Goal: Information Seeking & Learning: Learn about a topic

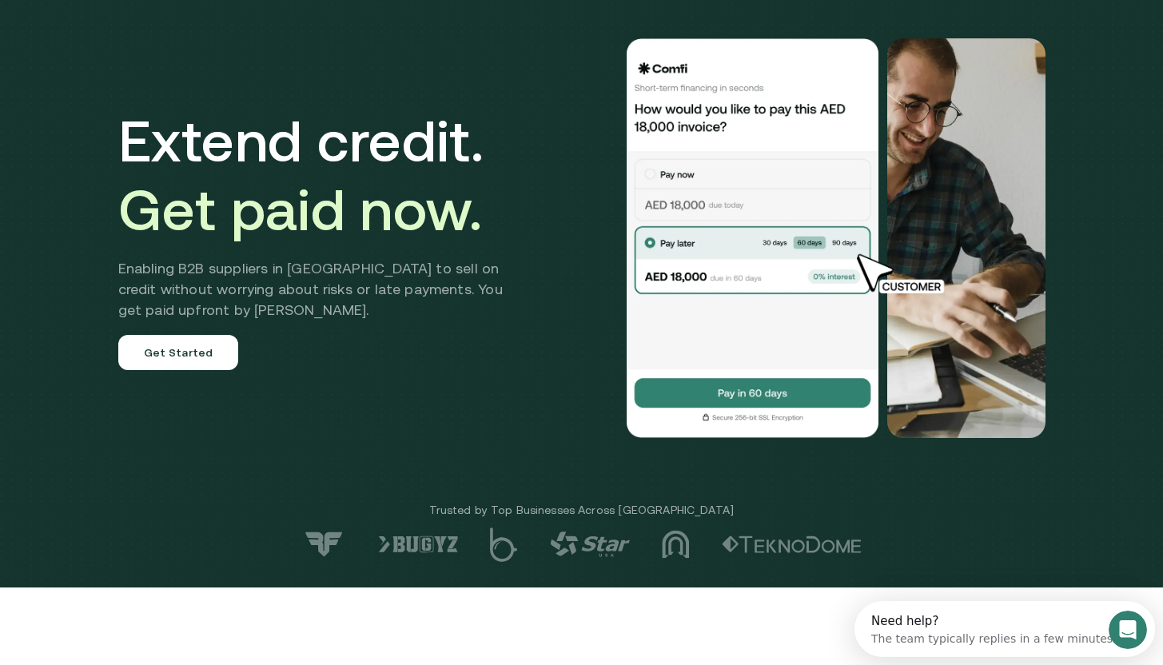
scroll to position [92, 0]
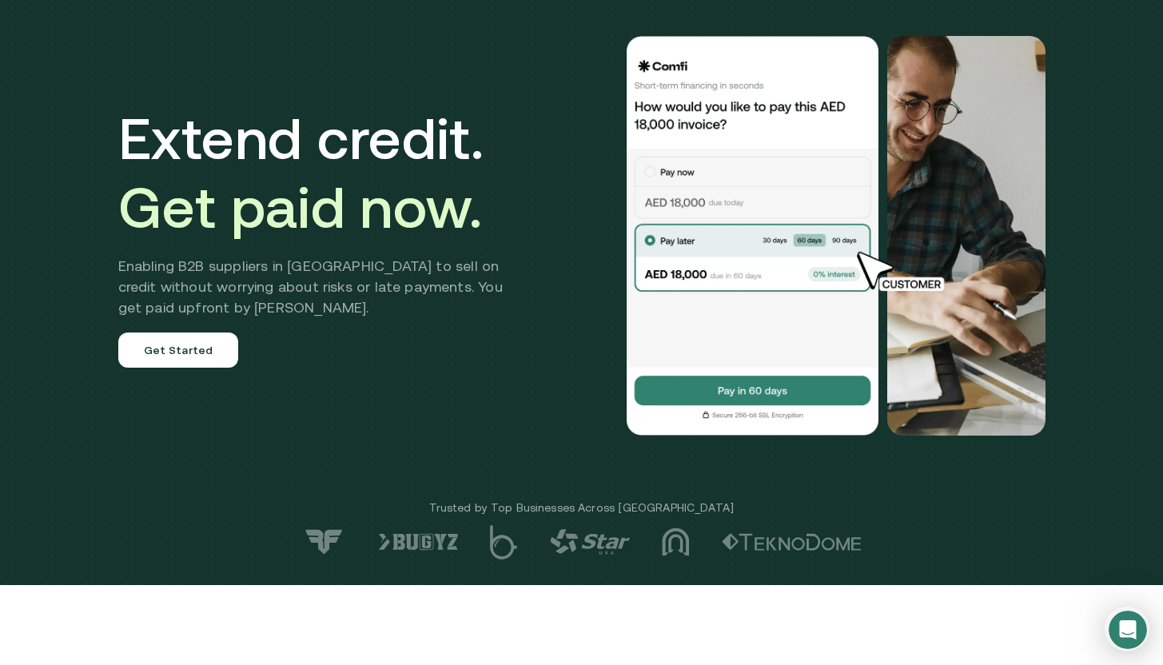
click at [335, 540] on img at bounding box center [324, 541] width 44 height 27
click at [408, 547] on img at bounding box center [418, 542] width 80 height 18
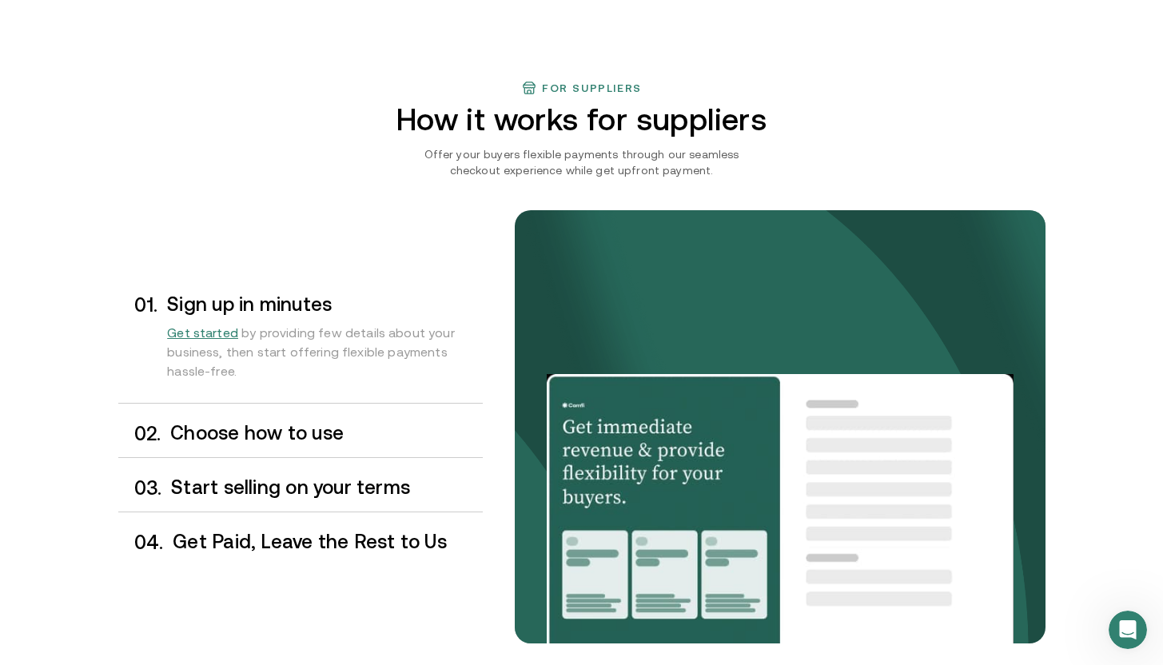
scroll to position [1187, 0]
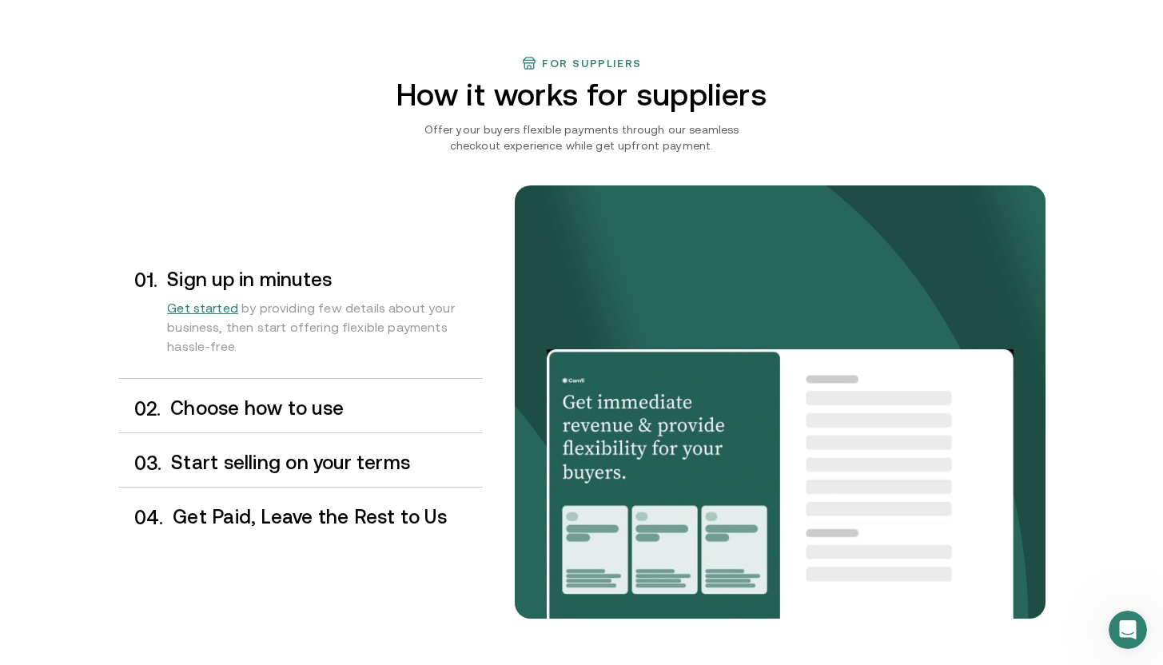
click at [295, 403] on h3 "Choose how to use" at bounding box center [326, 408] width 312 height 21
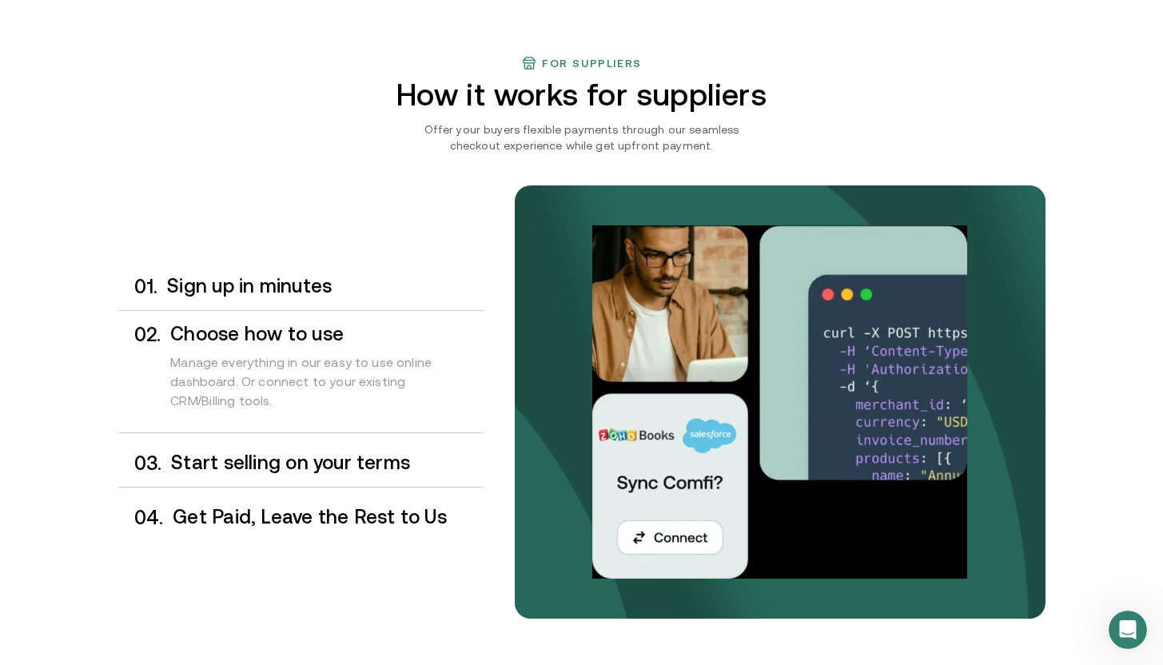
click at [334, 295] on h3 "Sign up in minutes" at bounding box center [324, 286] width 315 height 21
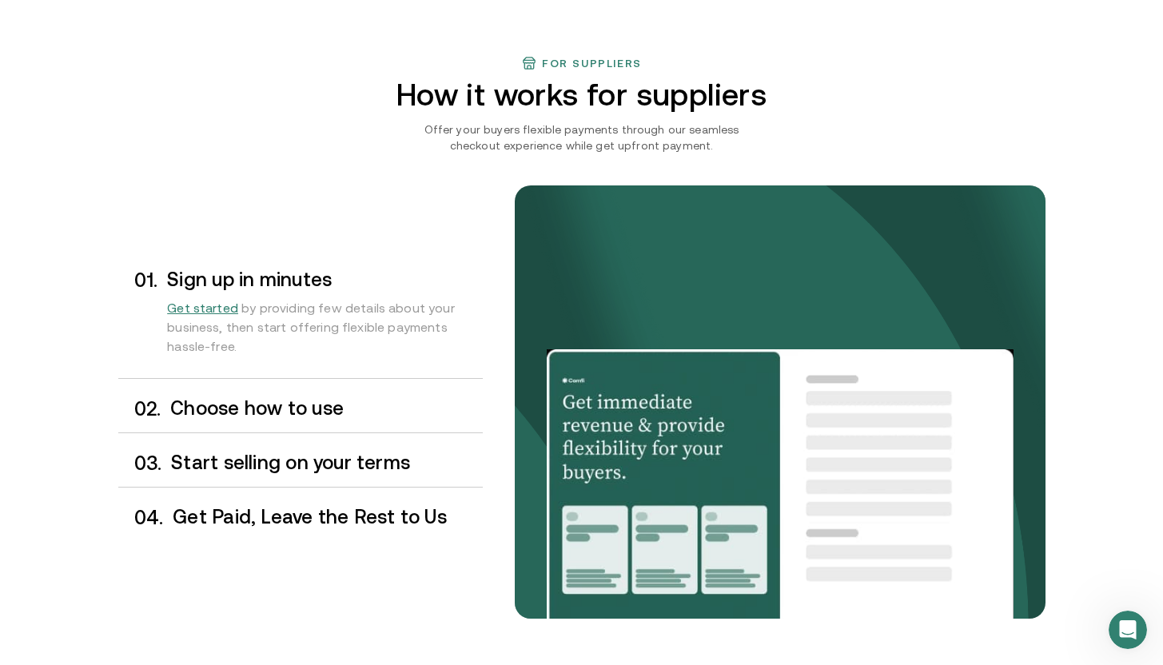
scroll to position [1215, 0]
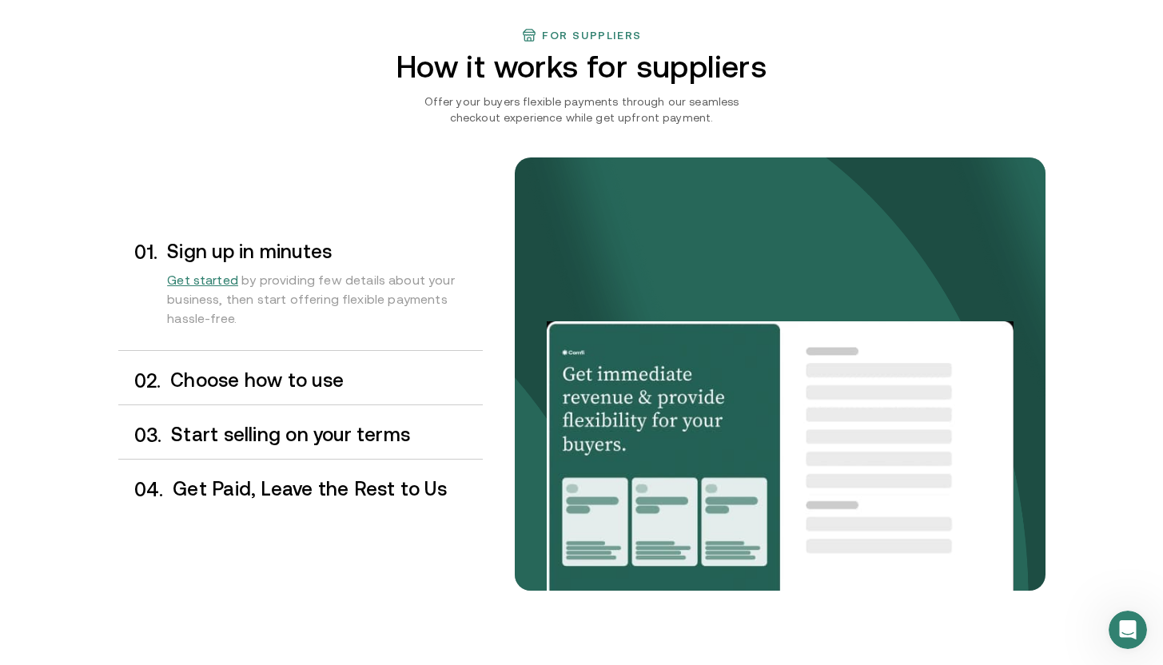
click at [289, 444] on h3 "Start selling on your terms" at bounding box center [326, 434] width 311 height 21
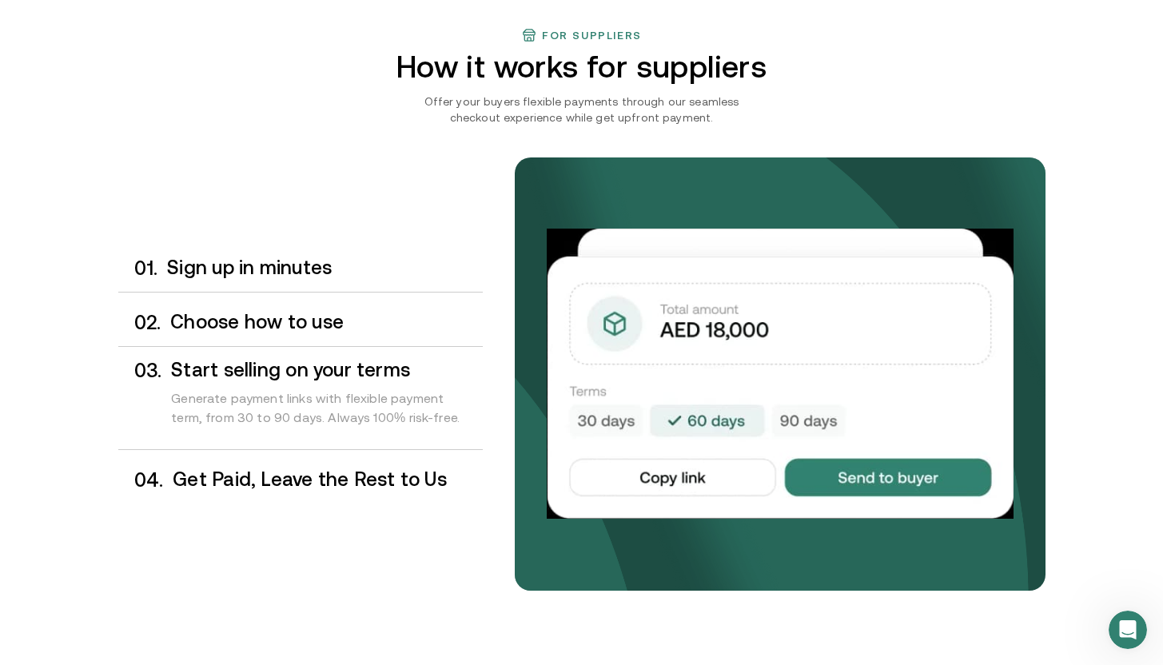
click at [293, 492] on div "0 4 . Get Paid, Leave the Rest to Us" at bounding box center [300, 479] width 364 height 47
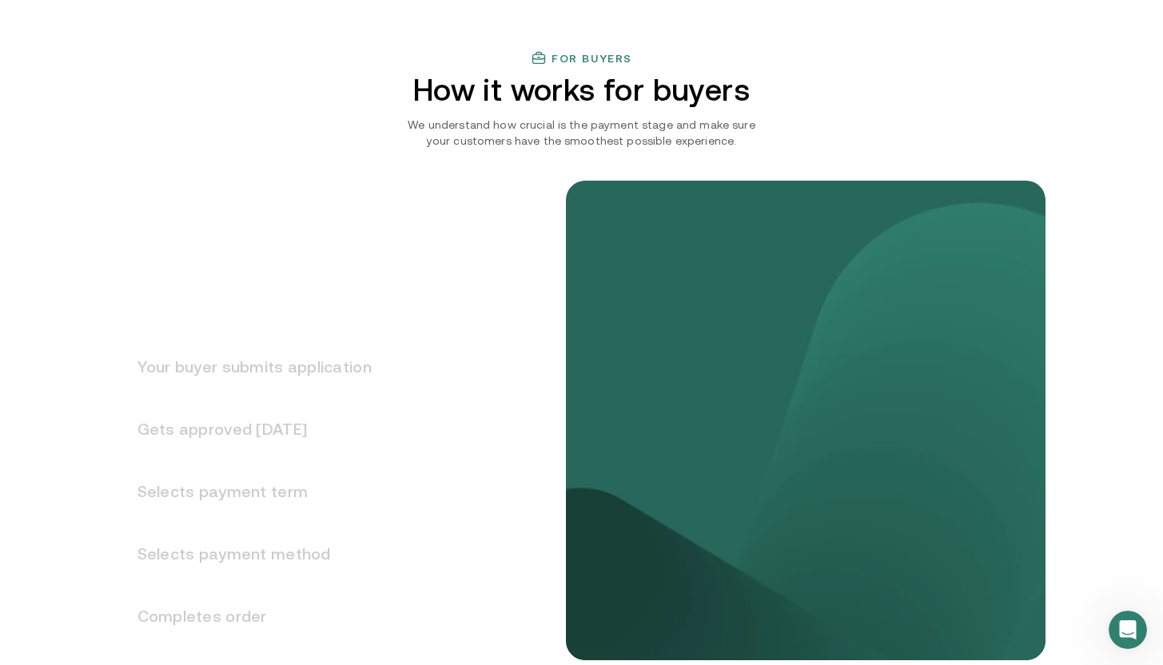
scroll to position [1853, 0]
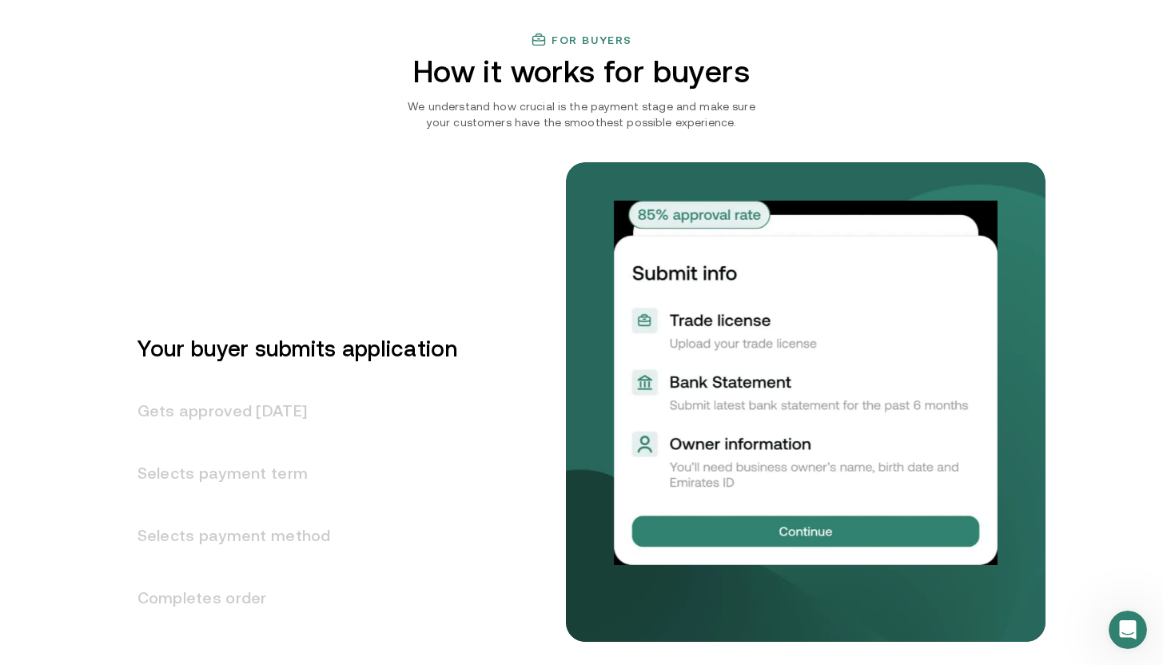
click at [311, 360] on h3 "Your buyer submits application" at bounding box center [287, 348] width 339 height 62
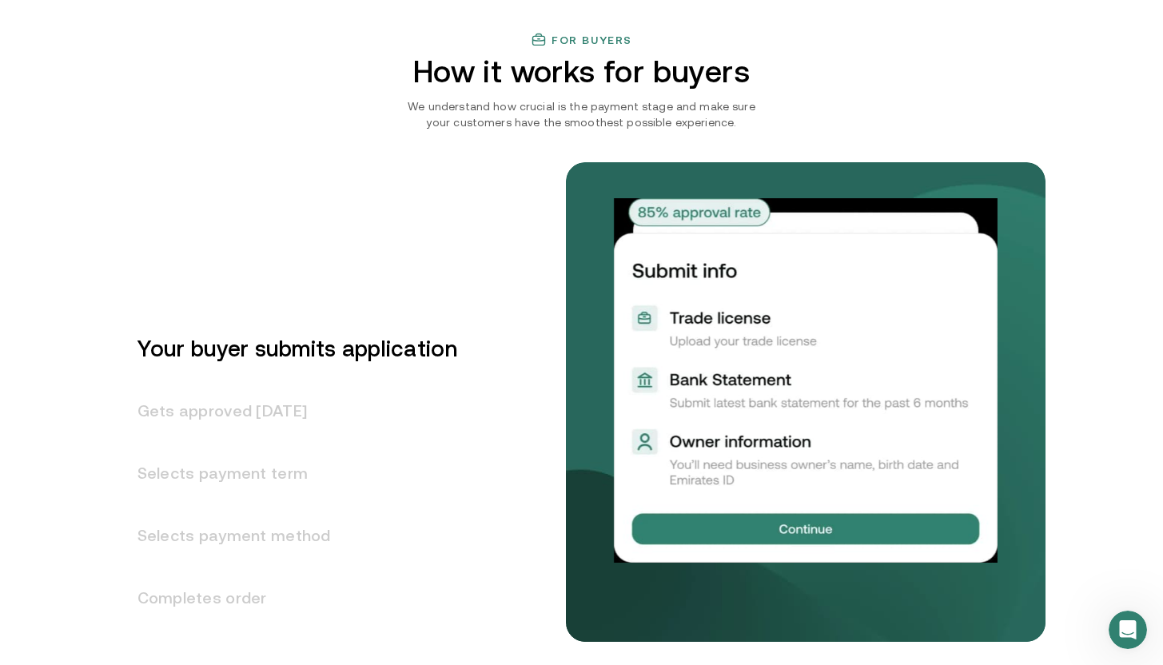
scroll to position [1886, 0]
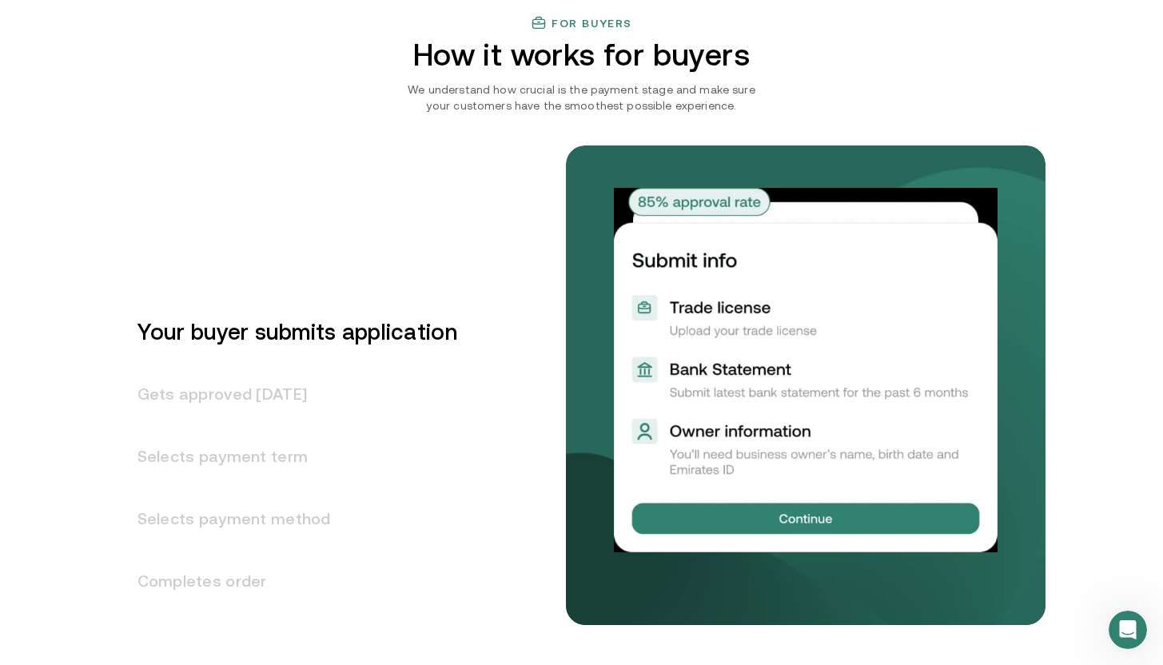
click at [303, 391] on h3 "Gets approved in 1 day" at bounding box center [287, 394] width 339 height 62
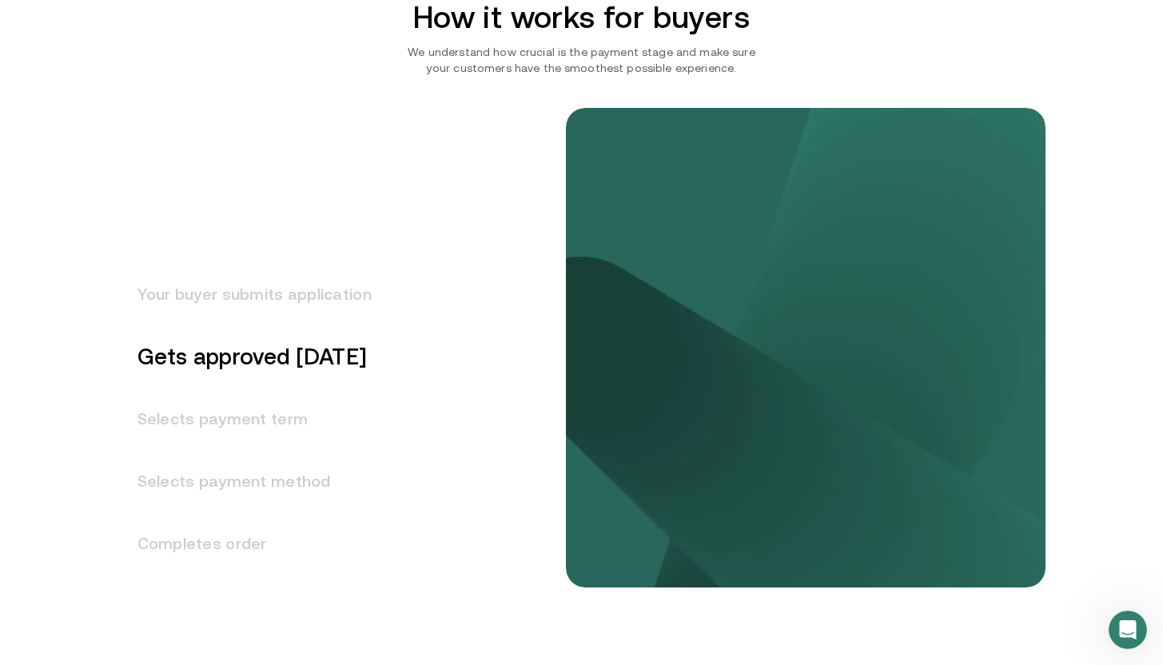
scroll to position [1948, 0]
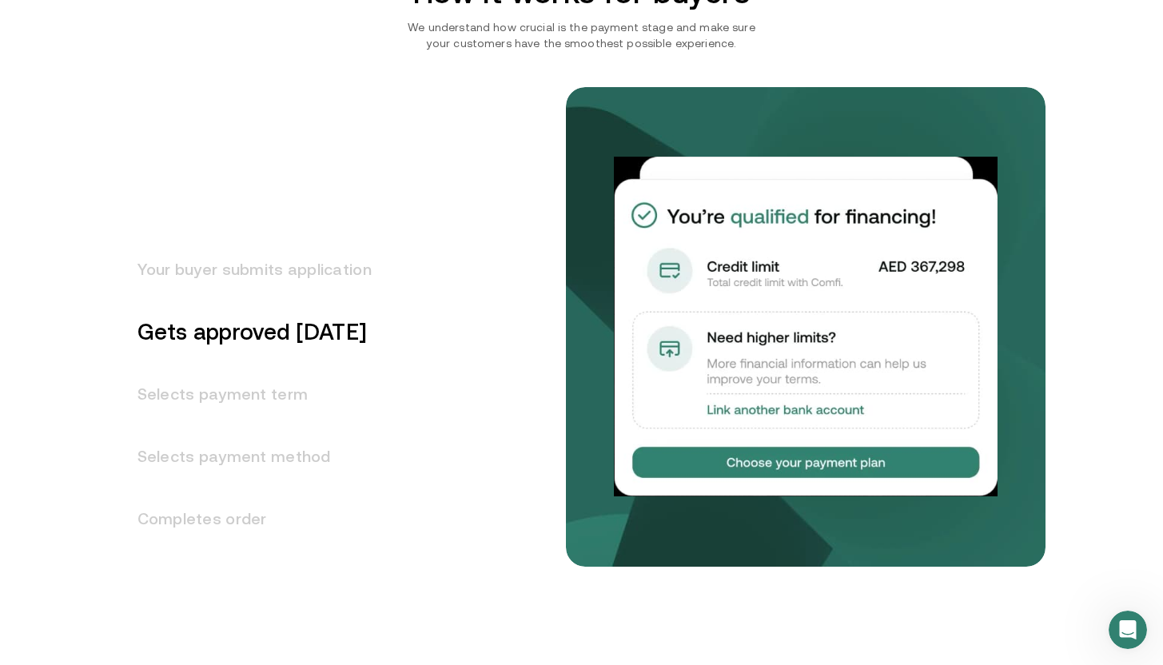
click at [274, 396] on h3 "Selects payment term" at bounding box center [244, 394] width 253 height 62
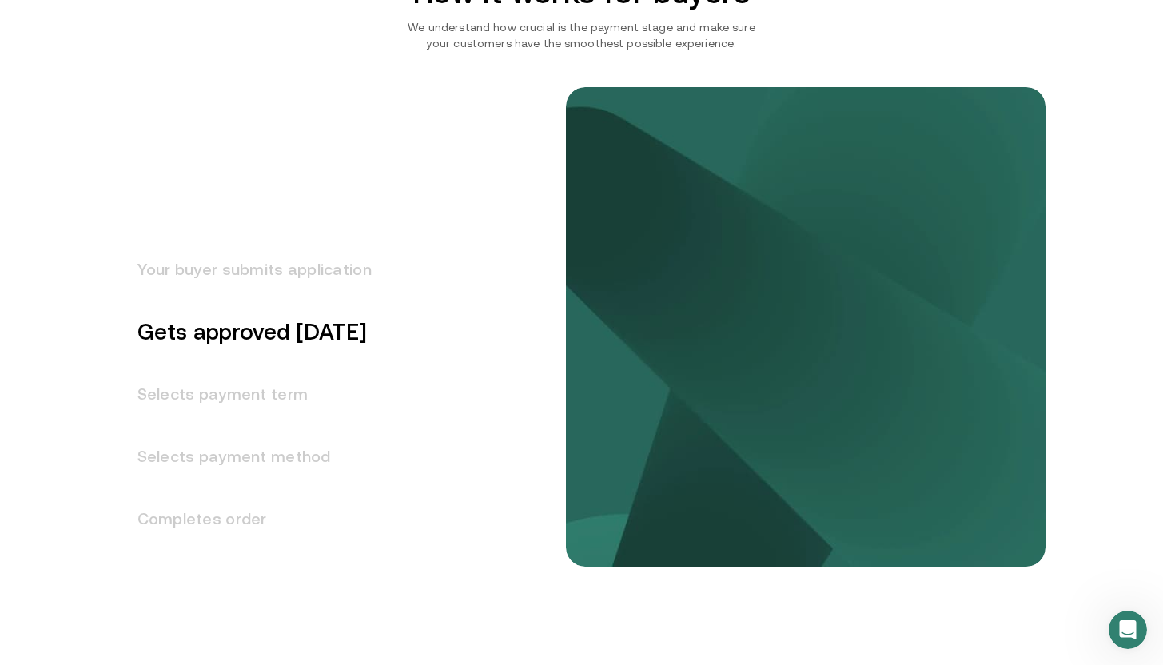
scroll to position [2011, 0]
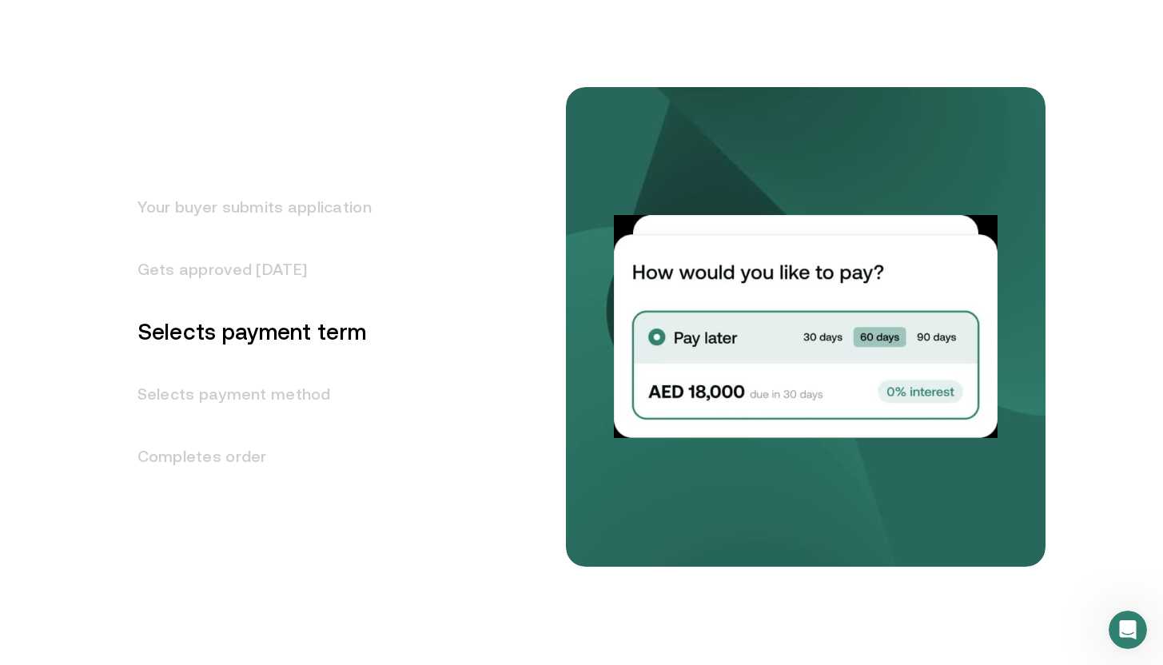
click at [265, 383] on h3 "Selects payment method" at bounding box center [244, 394] width 253 height 62
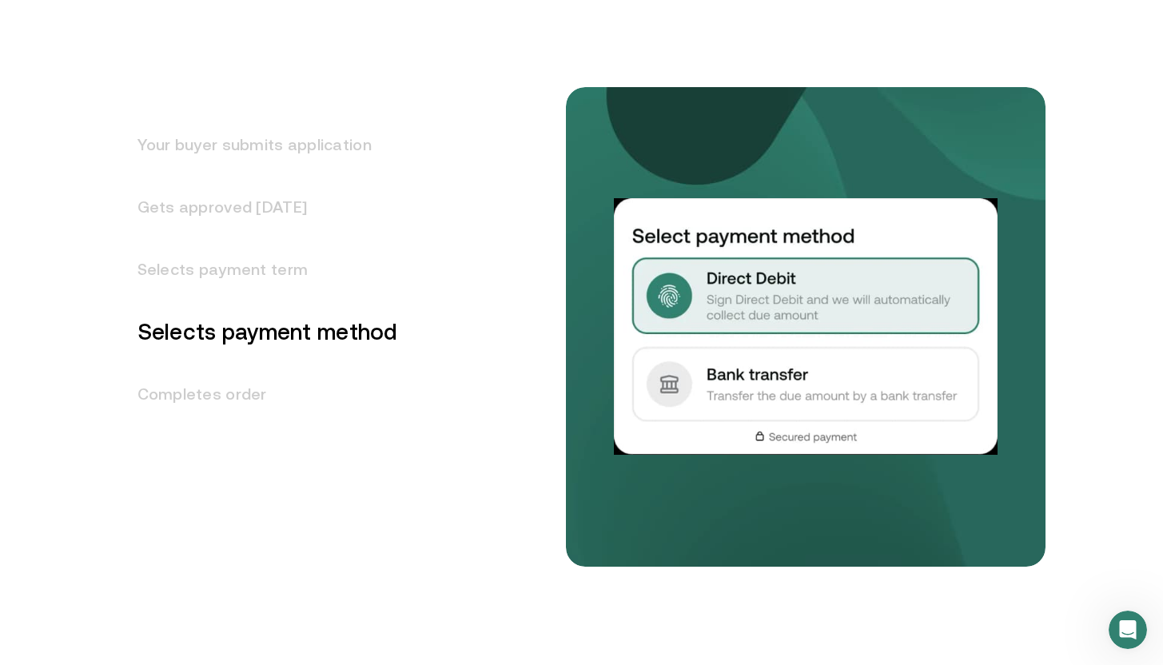
click at [261, 393] on h3 "Completes order" at bounding box center [258, 394] width 280 height 62
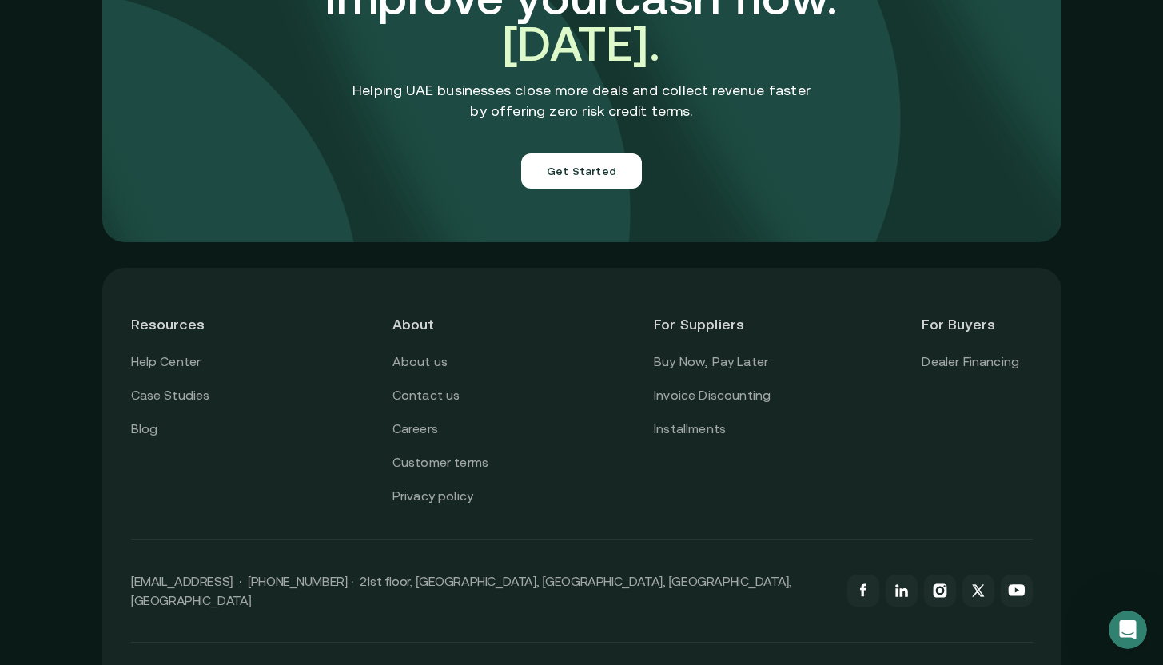
scroll to position [5667, 0]
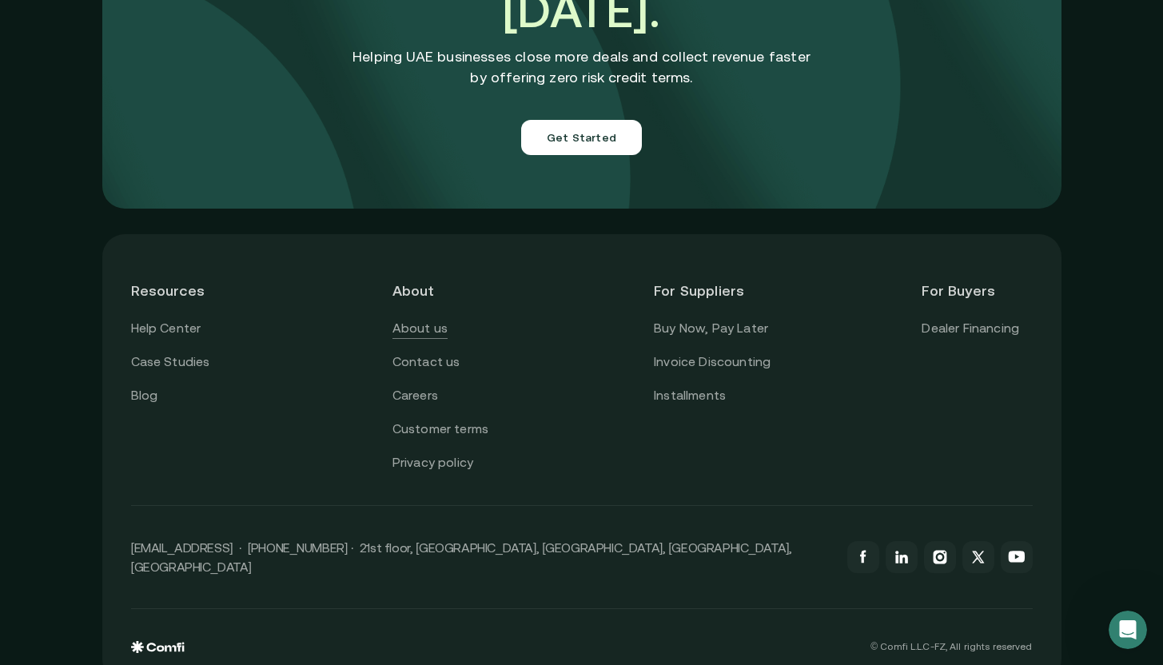
click at [432, 318] on link "About us" at bounding box center [419, 328] width 55 height 21
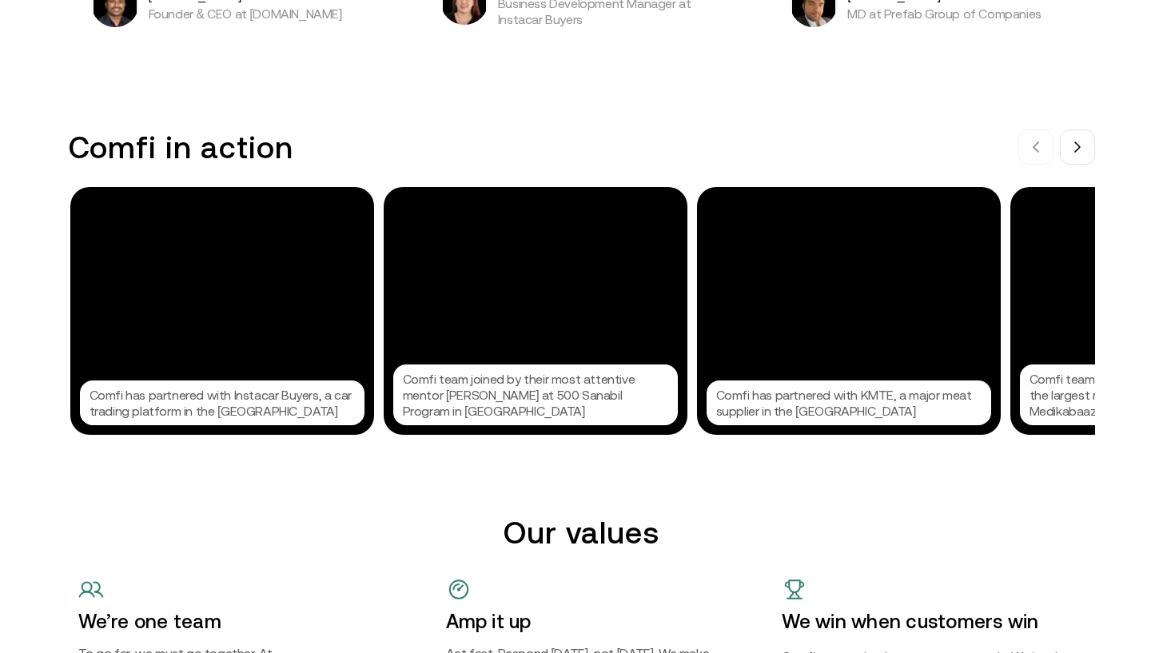
scroll to position [1572, 0]
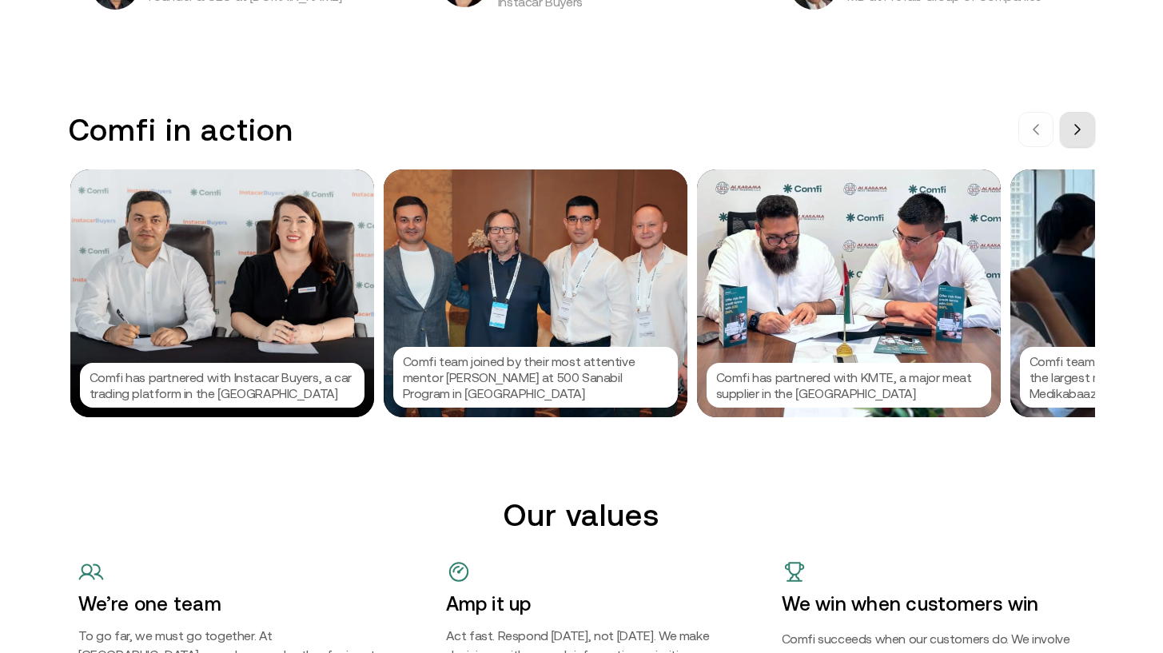
click at [1070, 125] on button at bounding box center [1077, 129] width 35 height 35
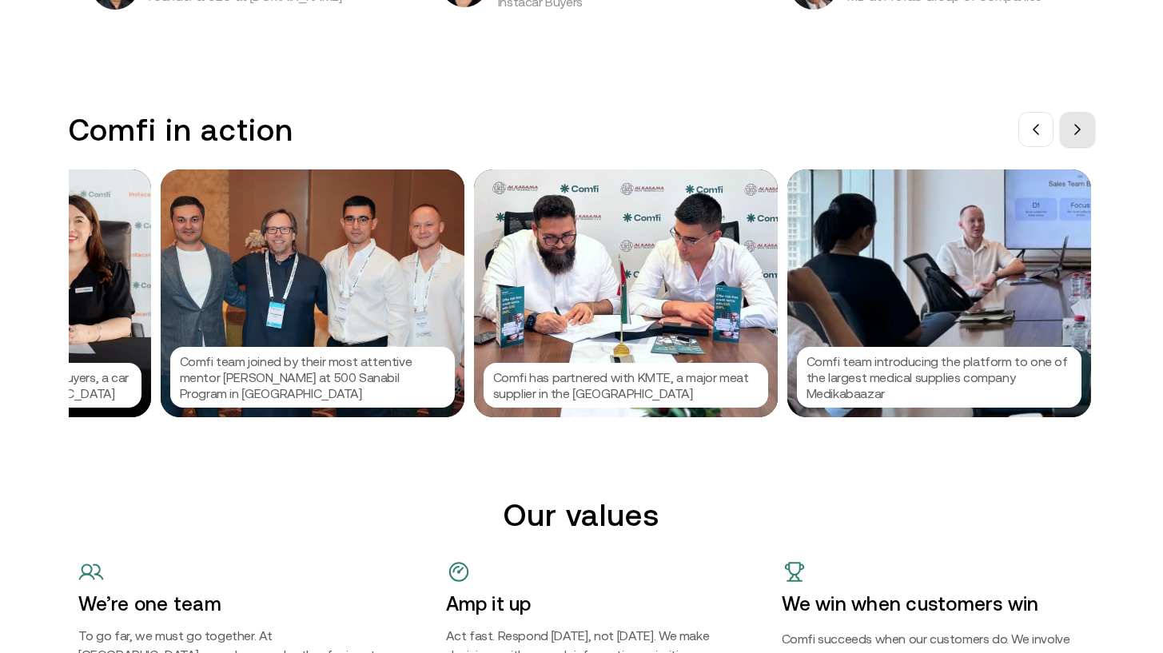
scroll to position [0, 240]
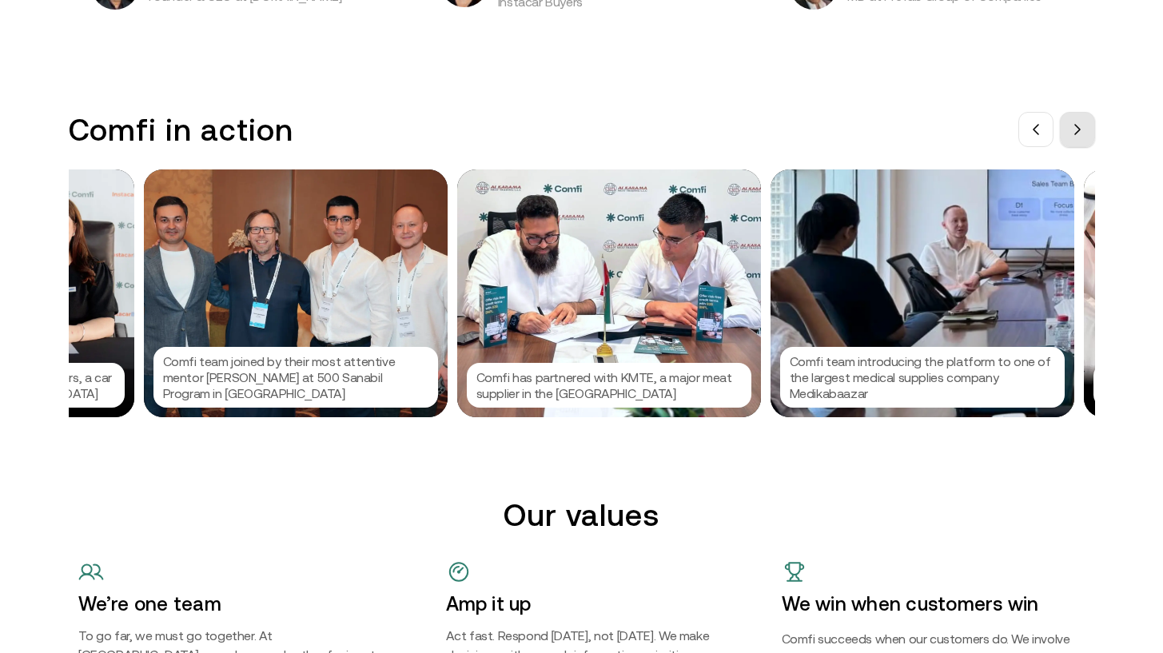
click at [1070, 125] on button at bounding box center [1077, 129] width 35 height 35
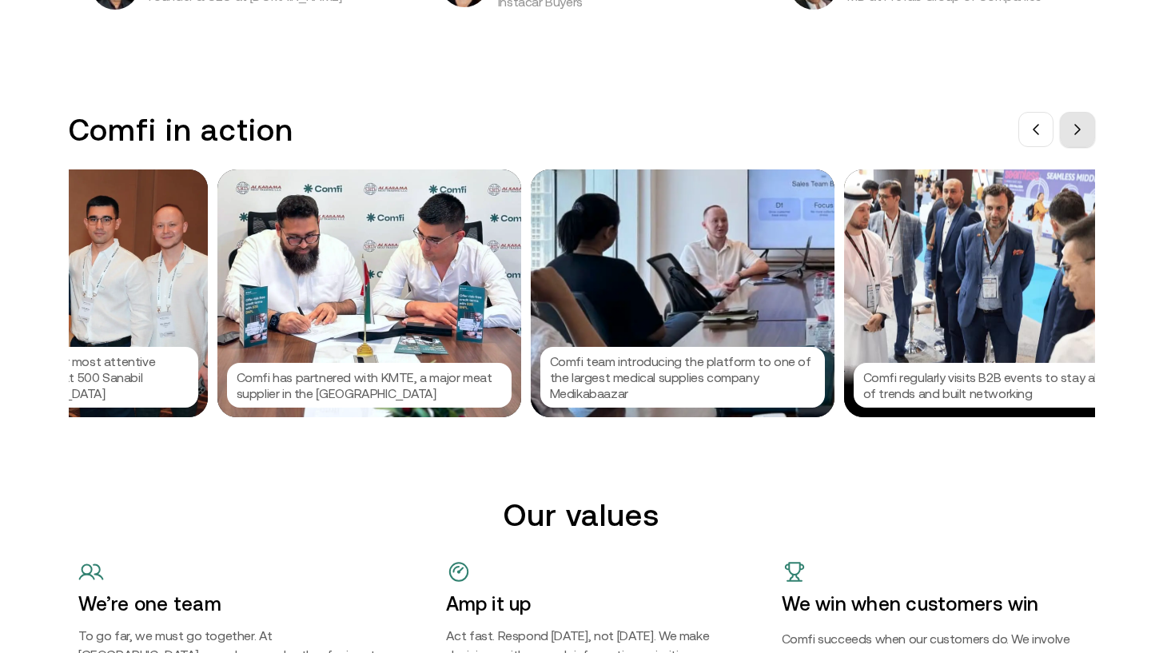
click at [1070, 125] on button at bounding box center [1077, 129] width 35 height 35
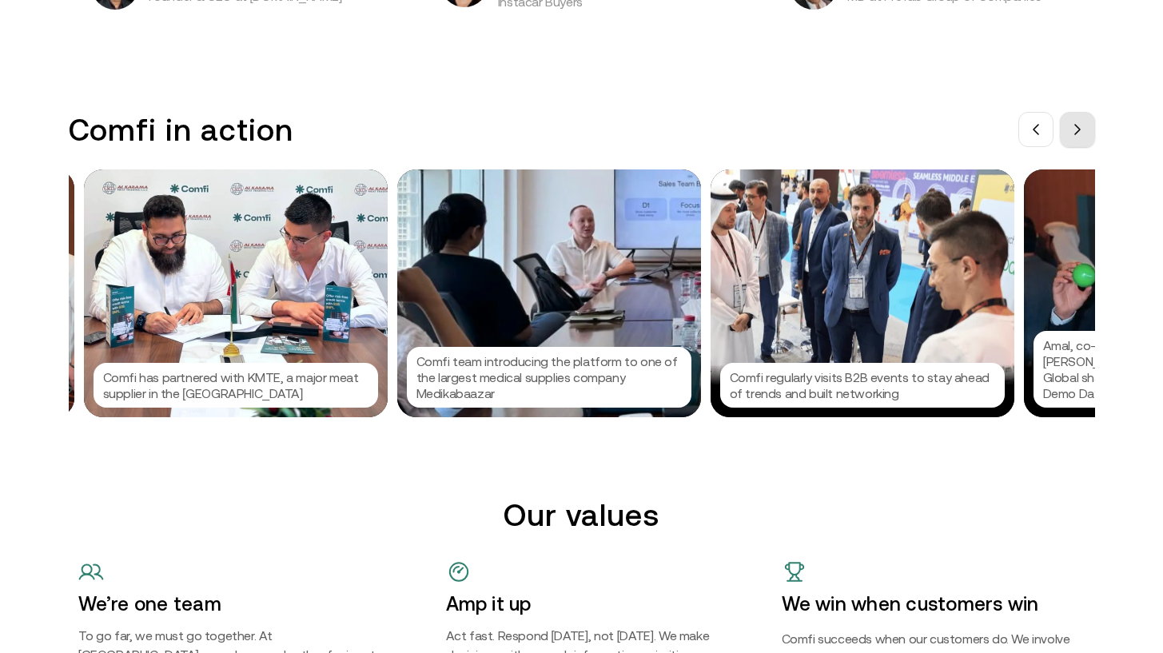
scroll to position [0, 719]
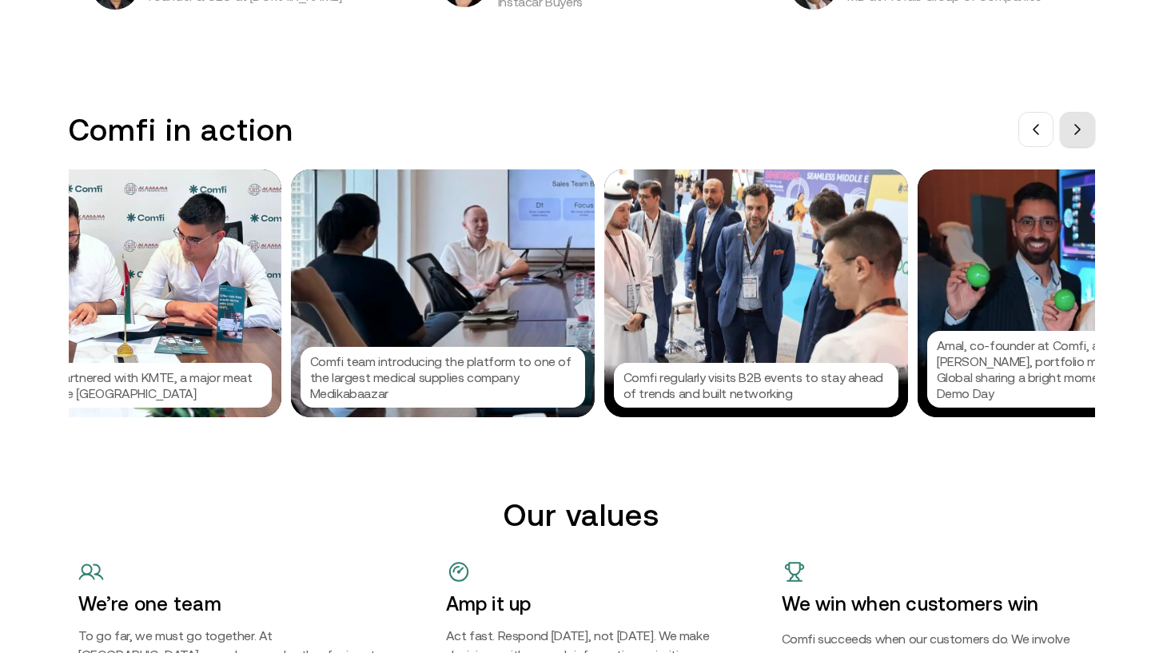
click at [1070, 125] on button at bounding box center [1077, 129] width 35 height 35
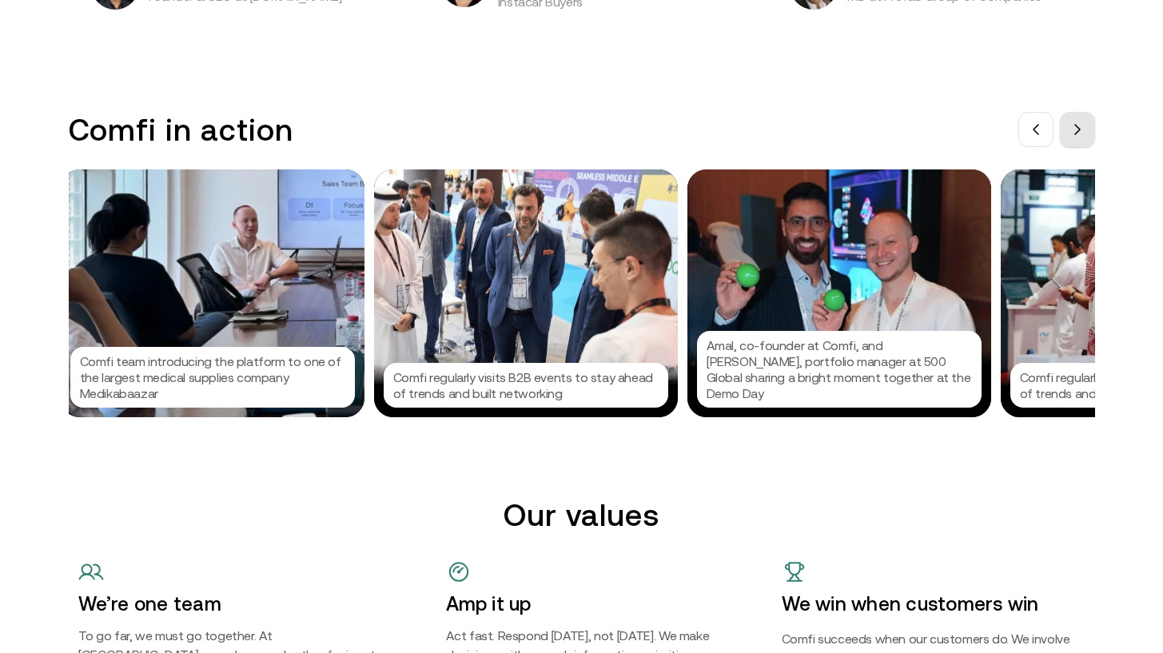
scroll to position [0, 959]
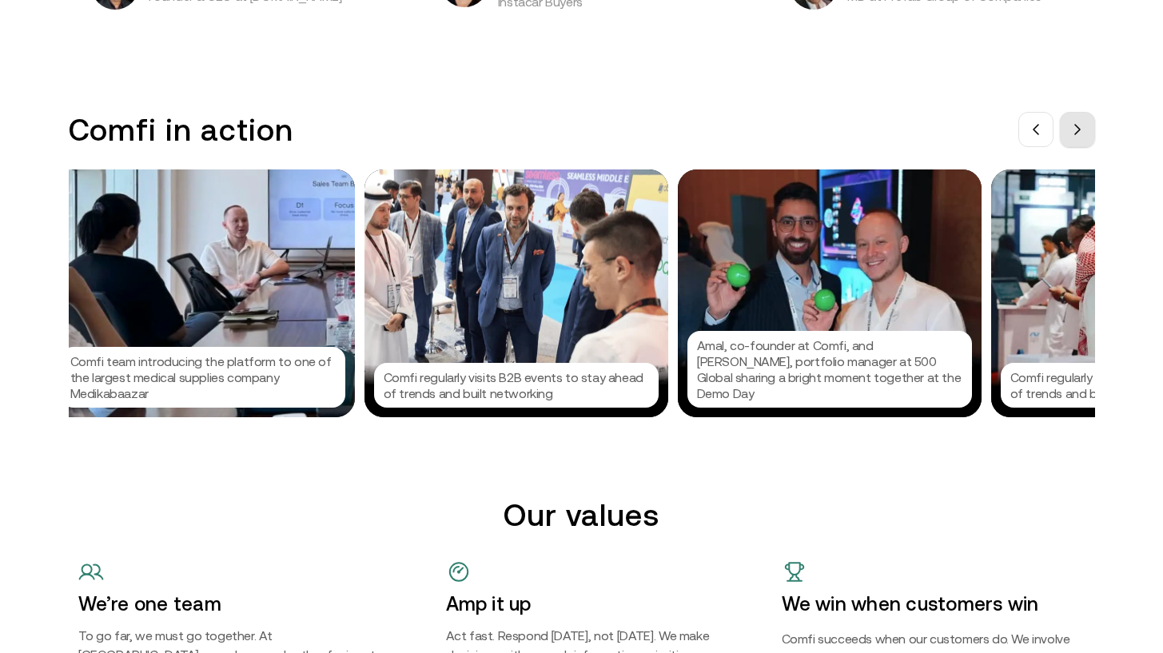
click at [1070, 125] on button at bounding box center [1077, 129] width 35 height 35
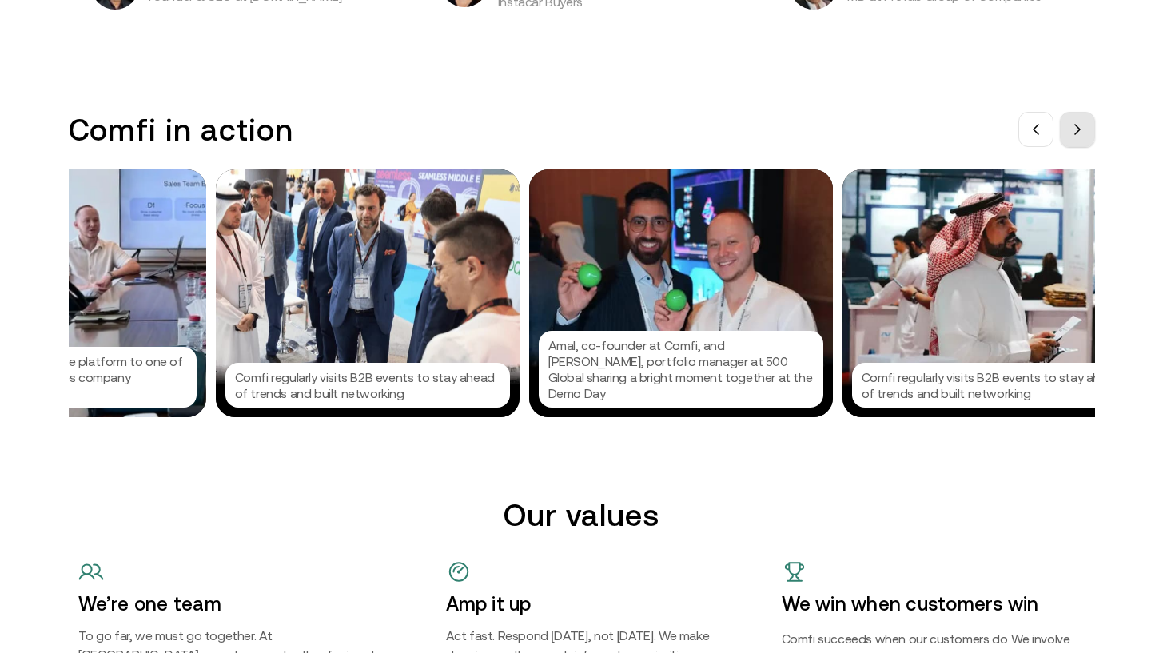
scroll to position [0, 1199]
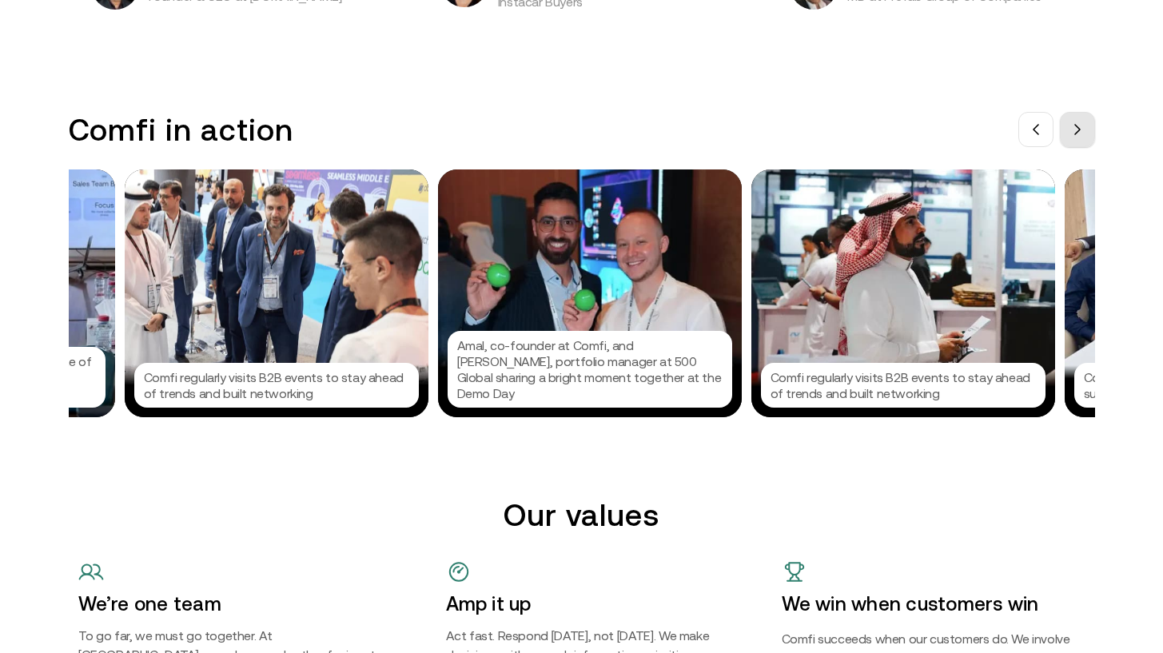
click at [1070, 125] on button at bounding box center [1077, 129] width 35 height 35
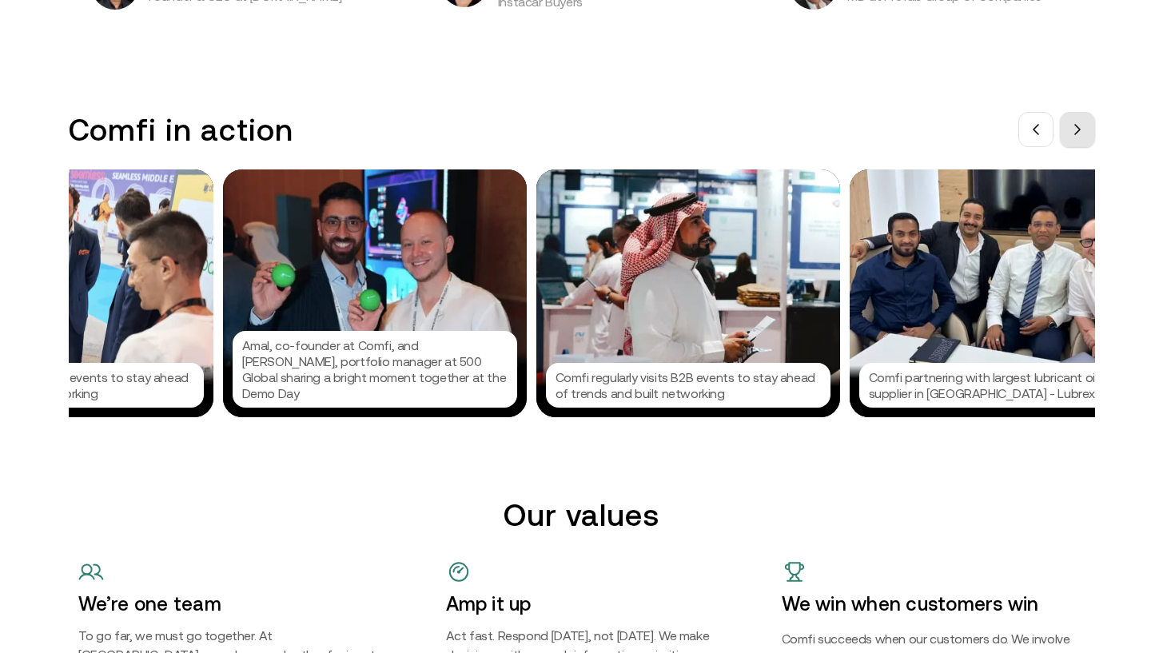
scroll to position [0, 1439]
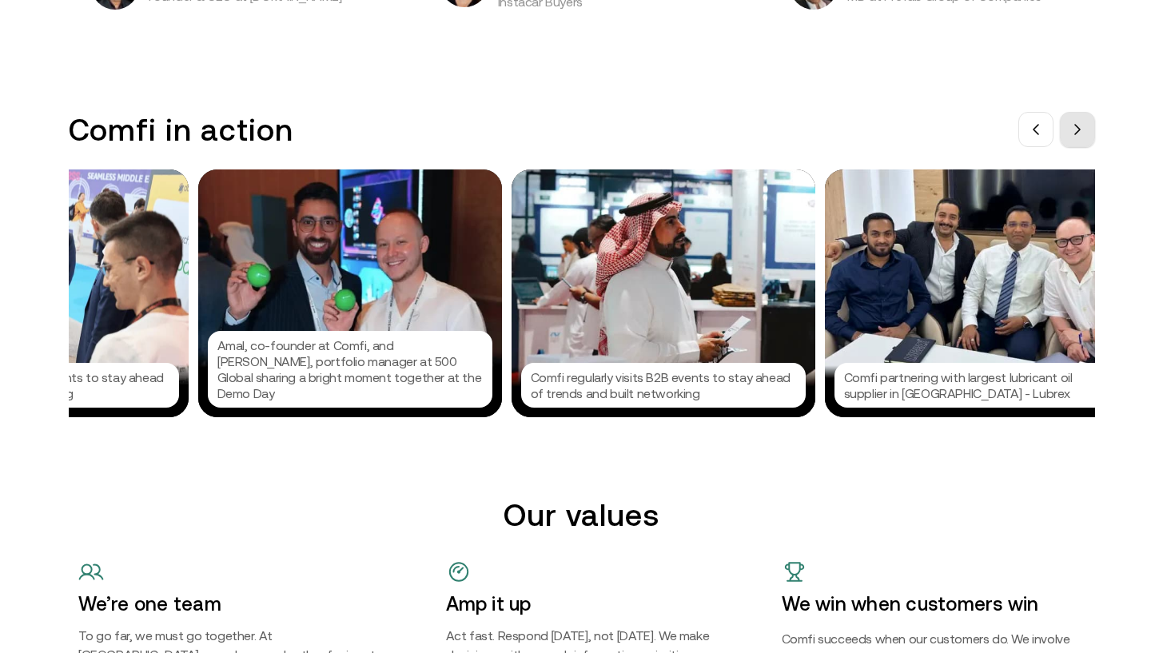
click at [1070, 125] on button at bounding box center [1077, 129] width 35 height 35
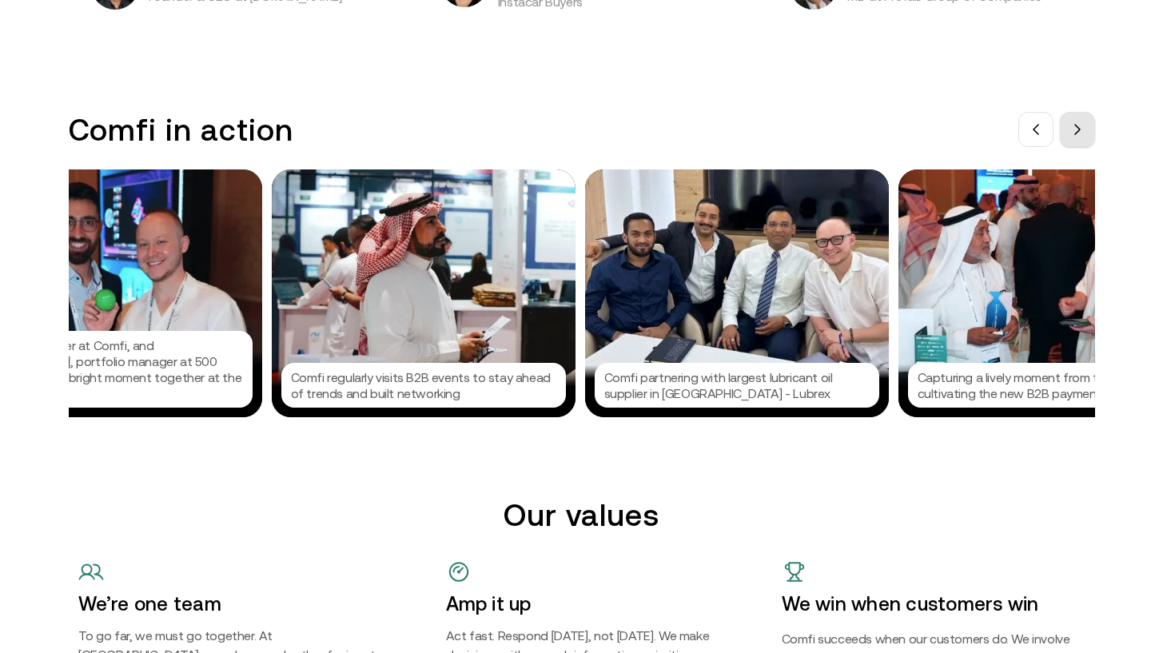
click at [1070, 125] on button at bounding box center [1077, 129] width 35 height 35
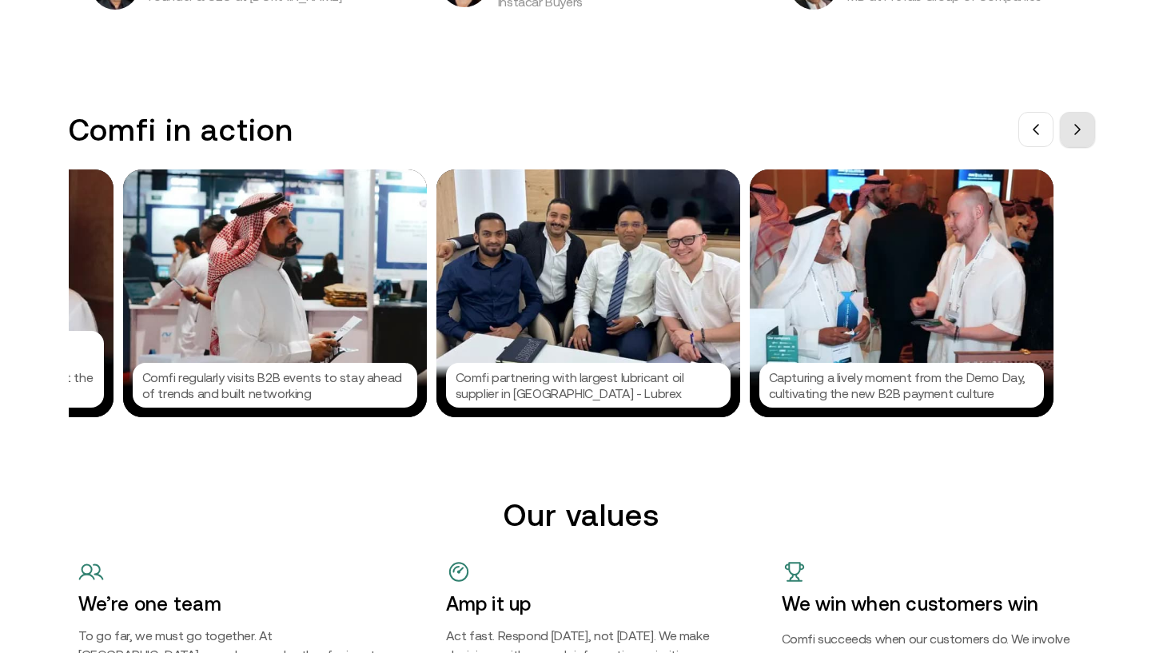
scroll to position [0, 1918]
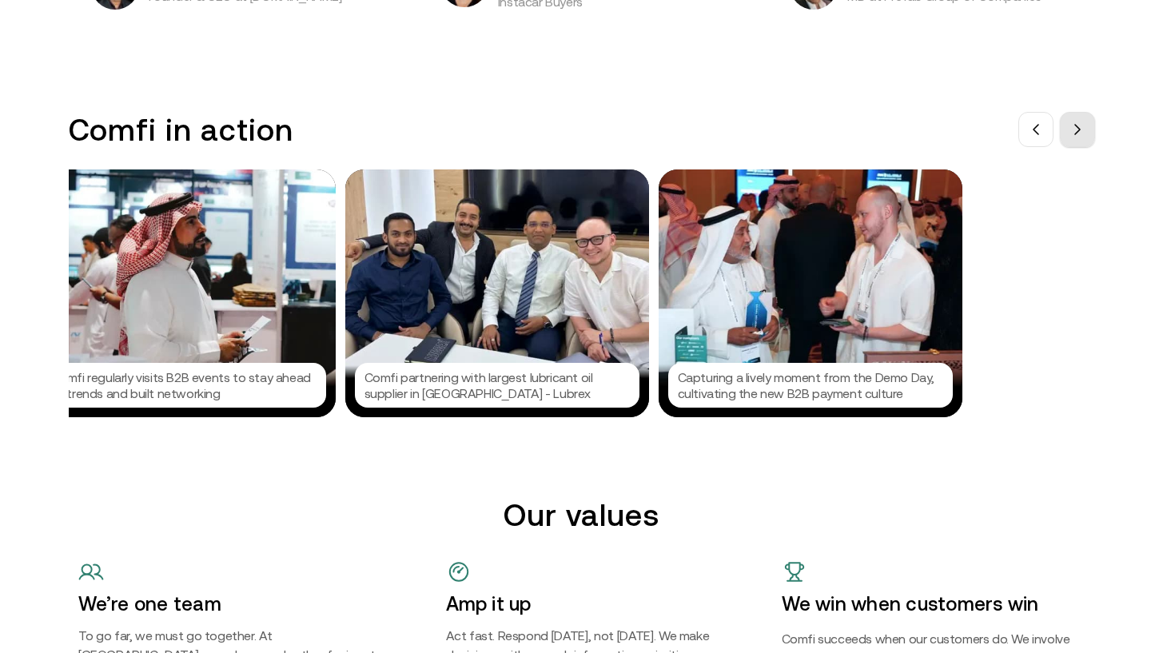
click at [1070, 125] on button at bounding box center [1077, 129] width 35 height 35
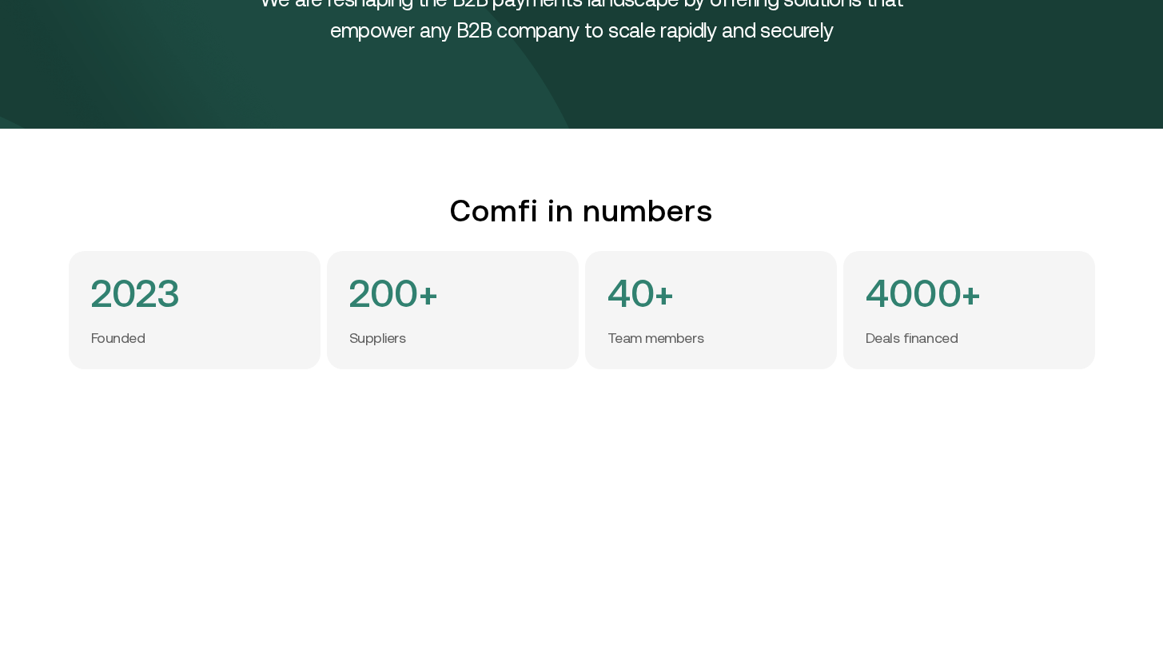
scroll to position [0, 0]
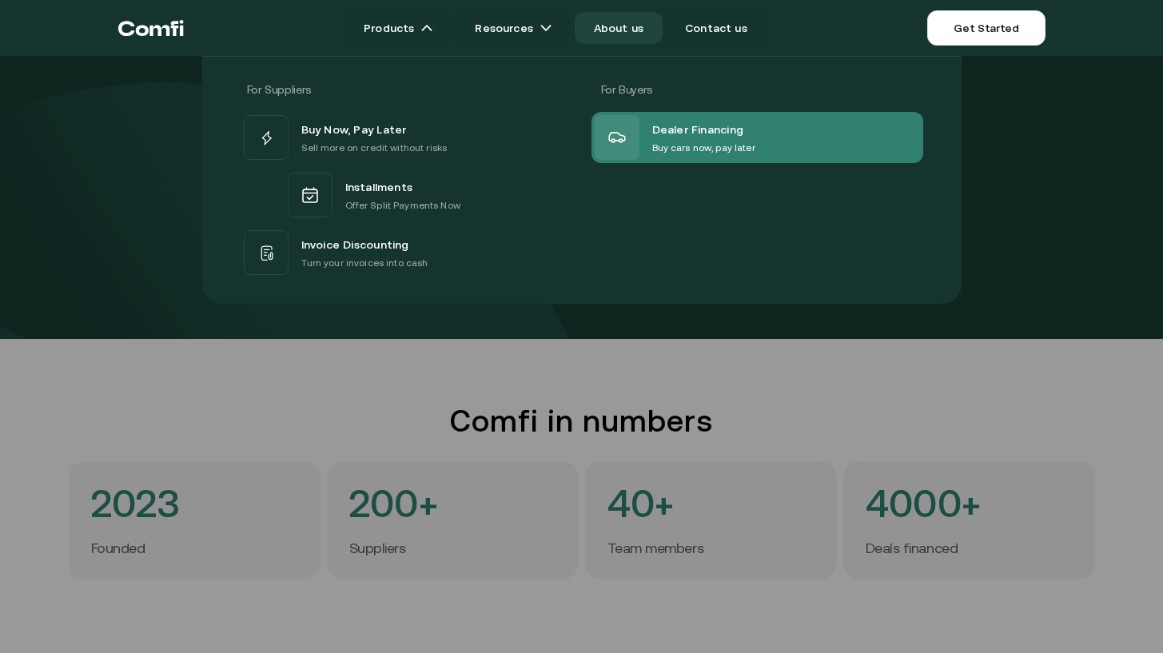
click at [627, 145] on icon at bounding box center [616, 137] width 19 height 19
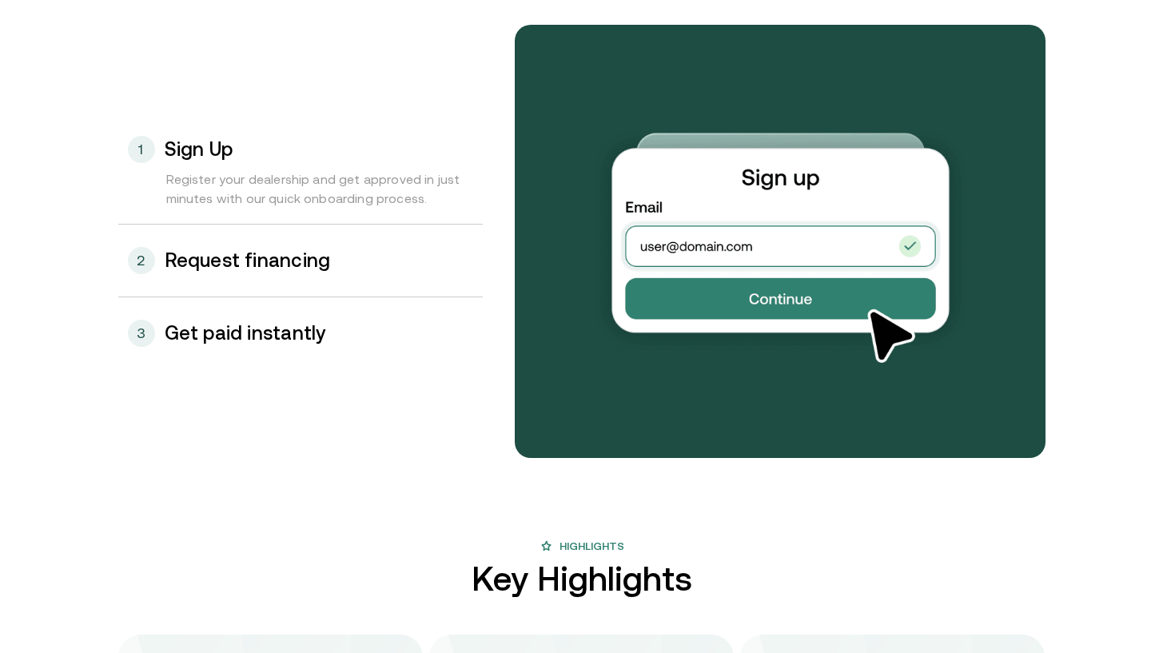
scroll to position [1713, 0]
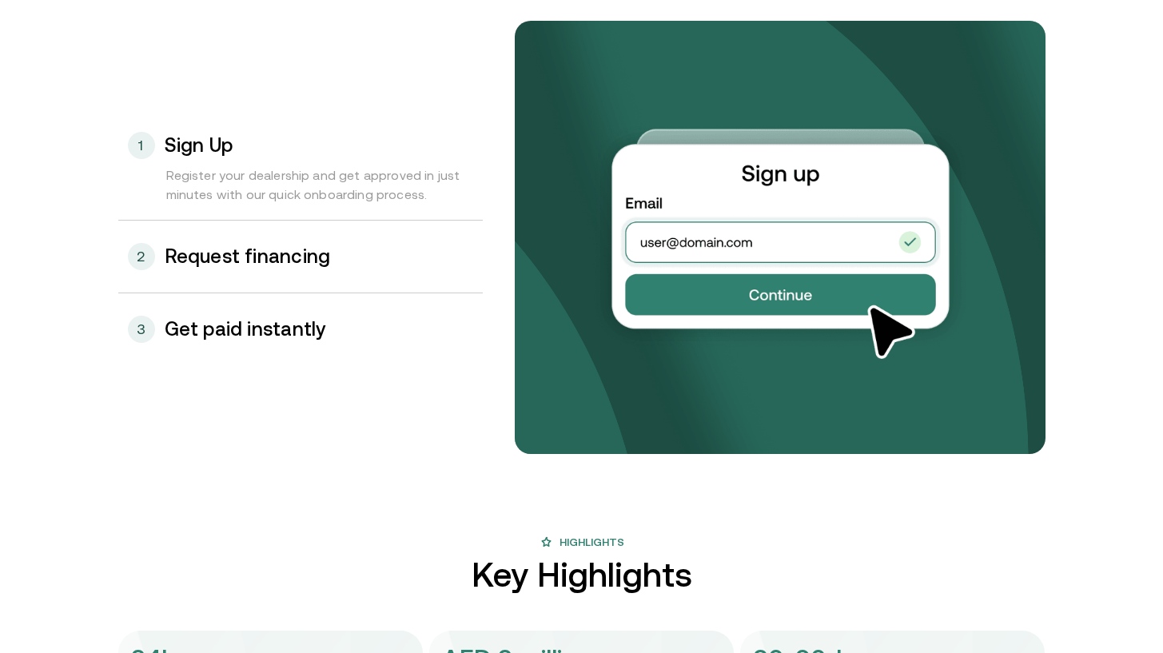
click at [328, 250] on h3 "Request financing" at bounding box center [248, 256] width 166 height 21
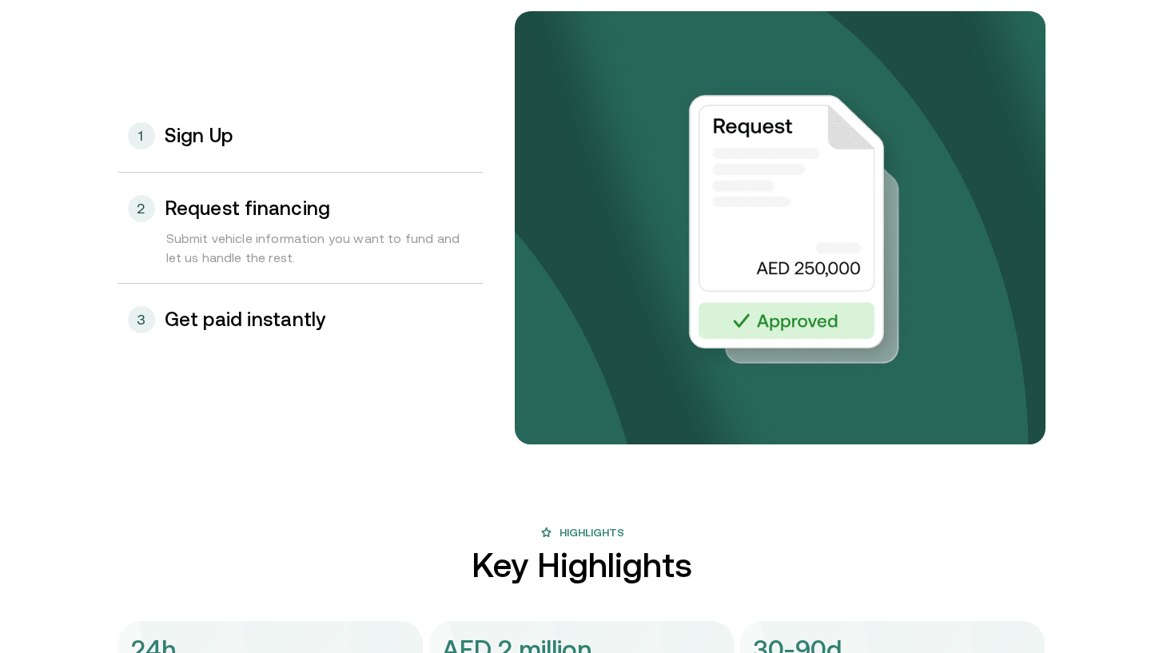
scroll to position [1724, 0]
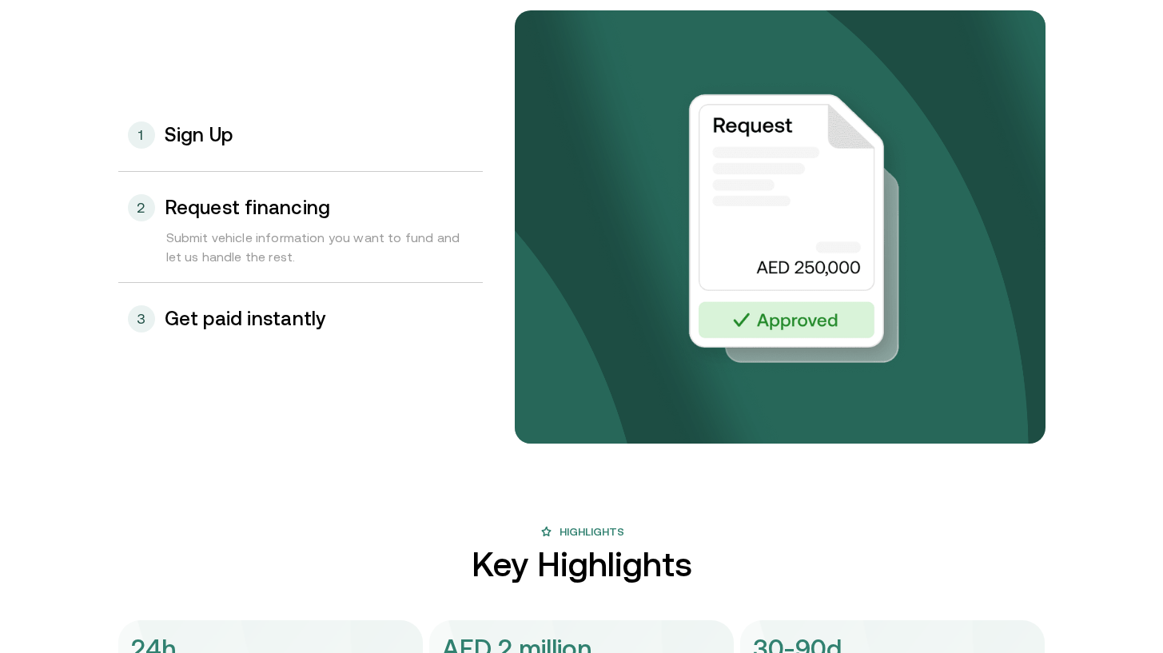
click at [304, 310] on div "3 Get paid instantly" at bounding box center [300, 319] width 364 height 72
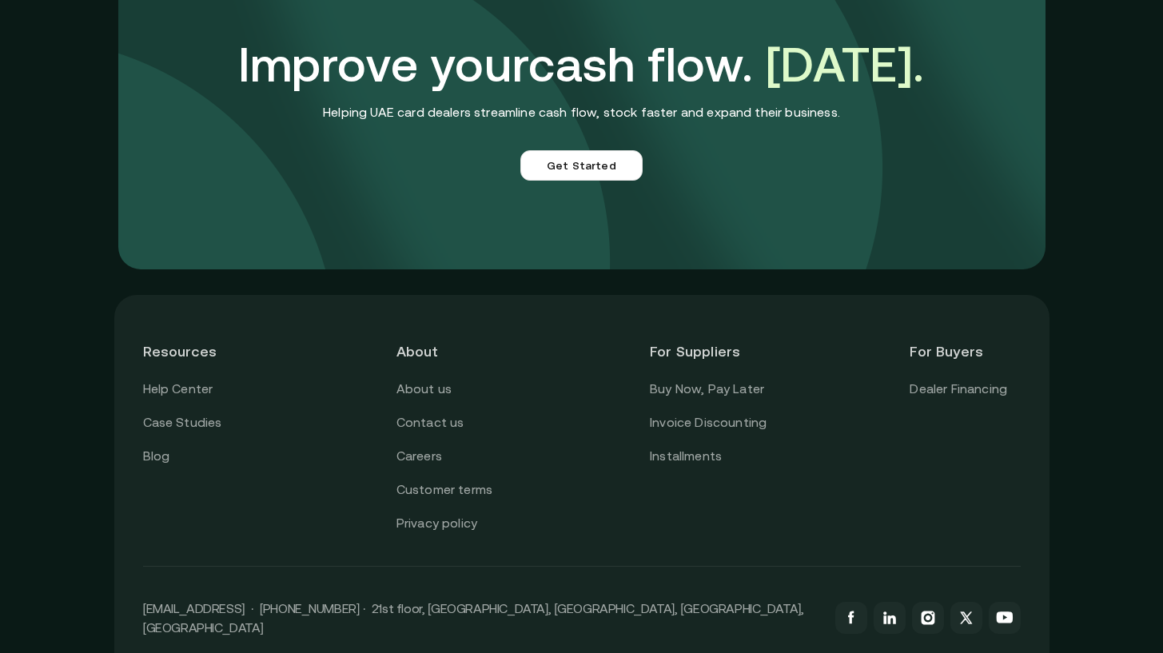
scroll to position [3918, 12]
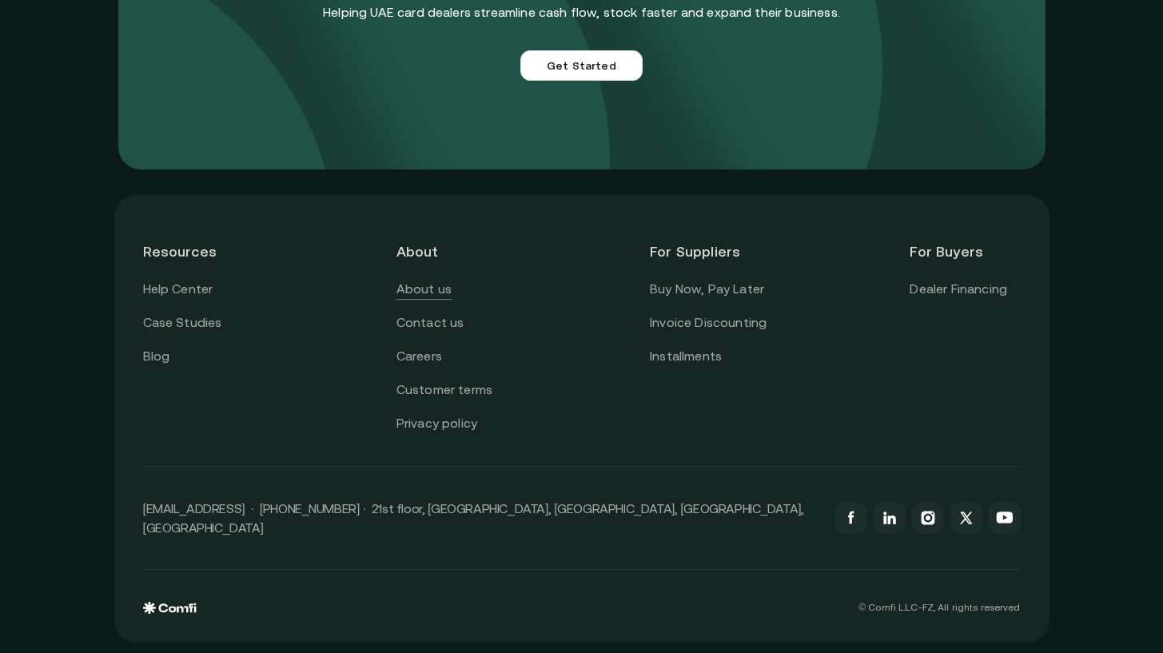
click at [425, 287] on link "About us" at bounding box center [423, 289] width 55 height 21
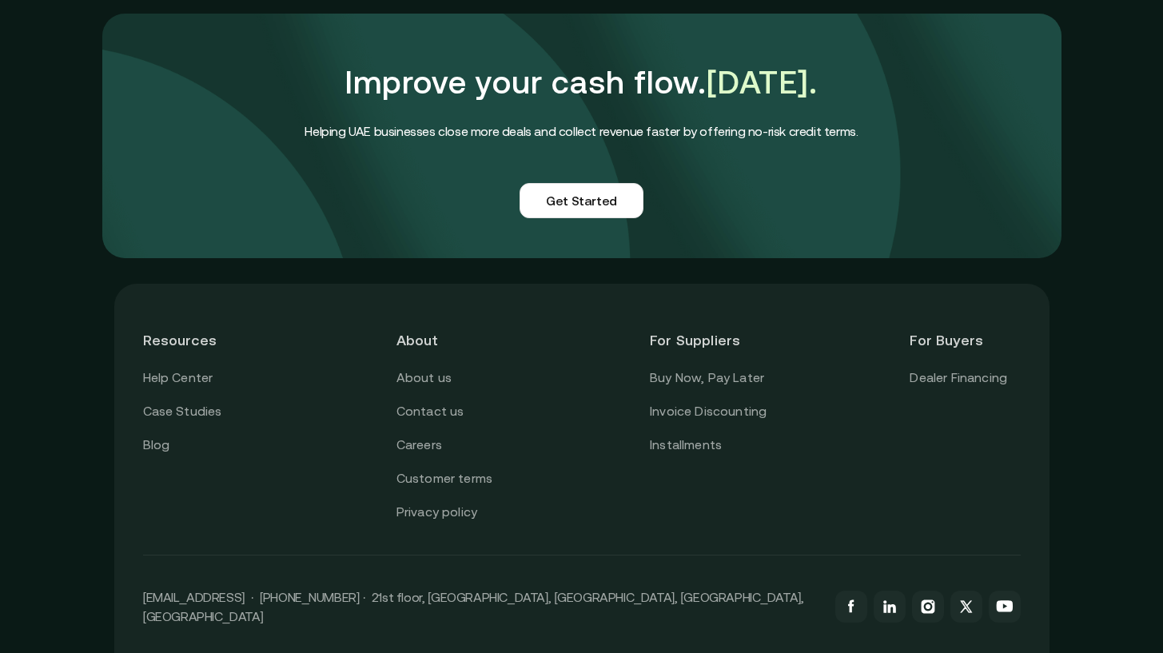
scroll to position [3962, 0]
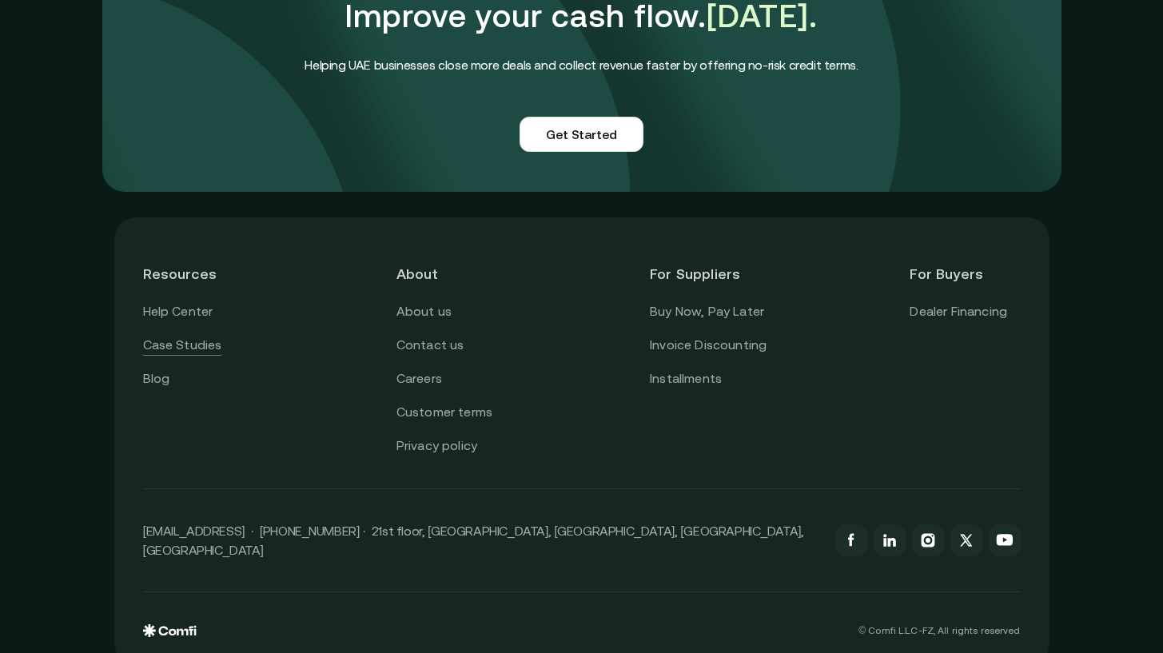
click at [195, 335] on link "Case Studies" at bounding box center [182, 345] width 79 height 21
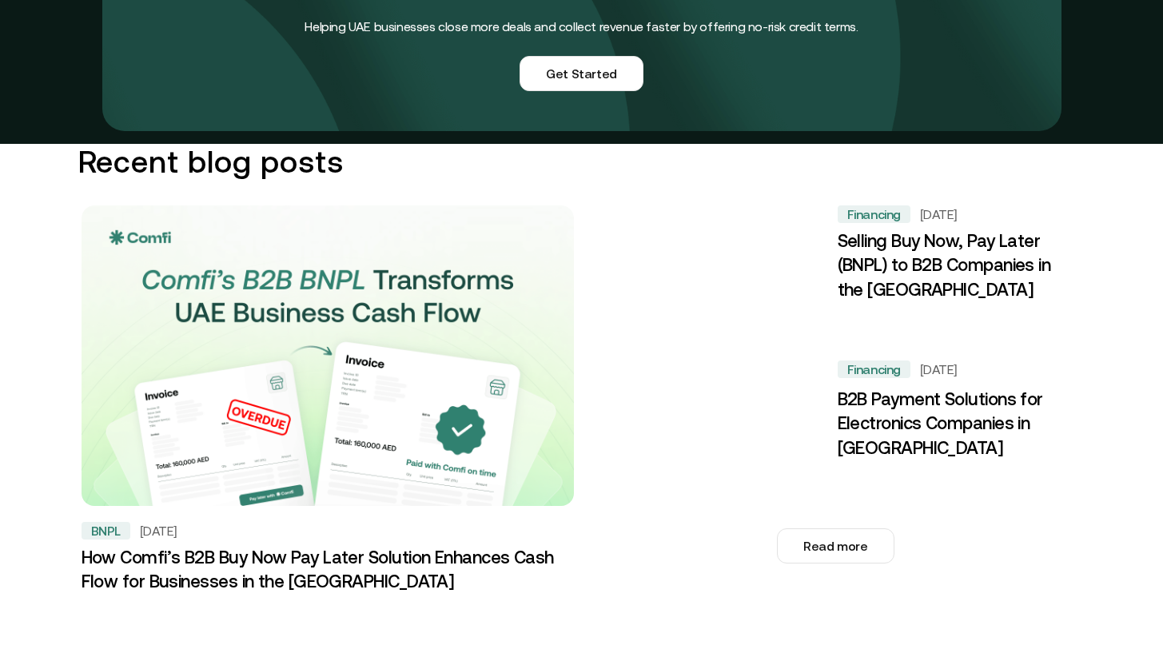
scroll to position [1582, 0]
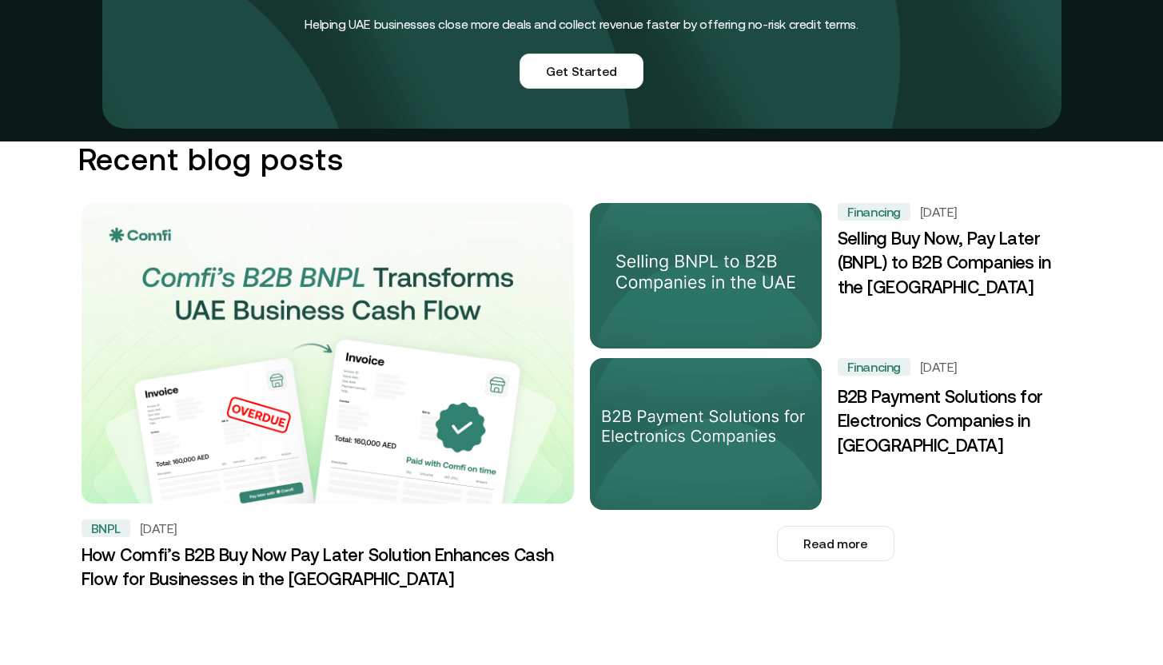
click at [195, 328] on img at bounding box center [328, 363] width 492 height 320
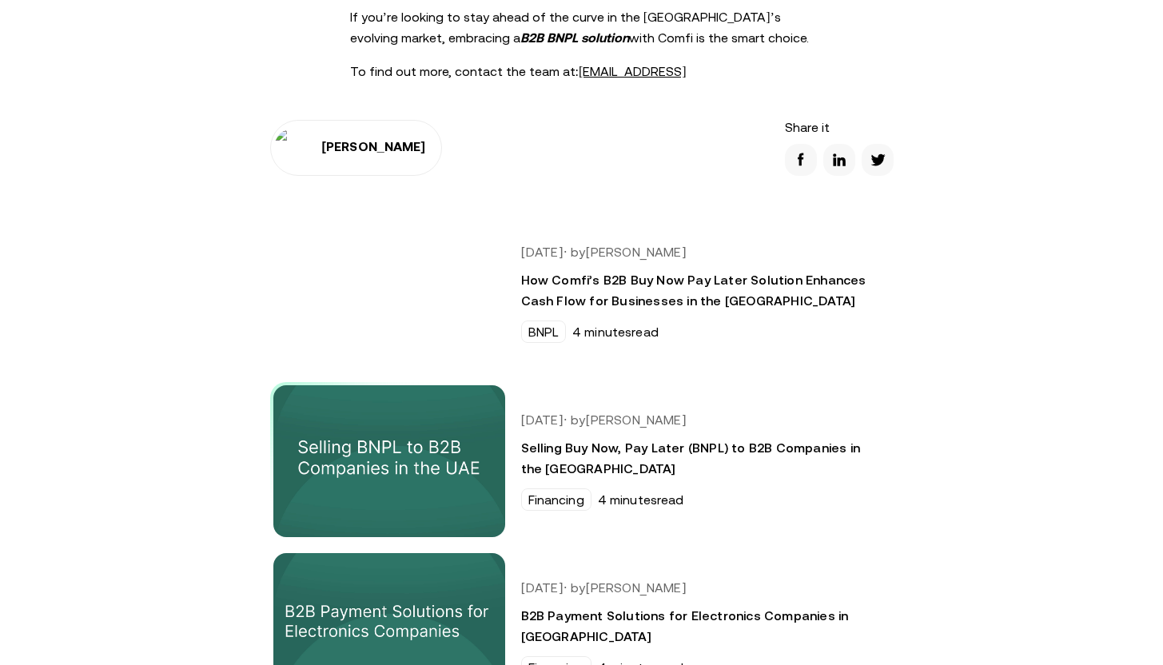
scroll to position [2698, 0]
